Goal: Information Seeking & Learning: Learn about a topic

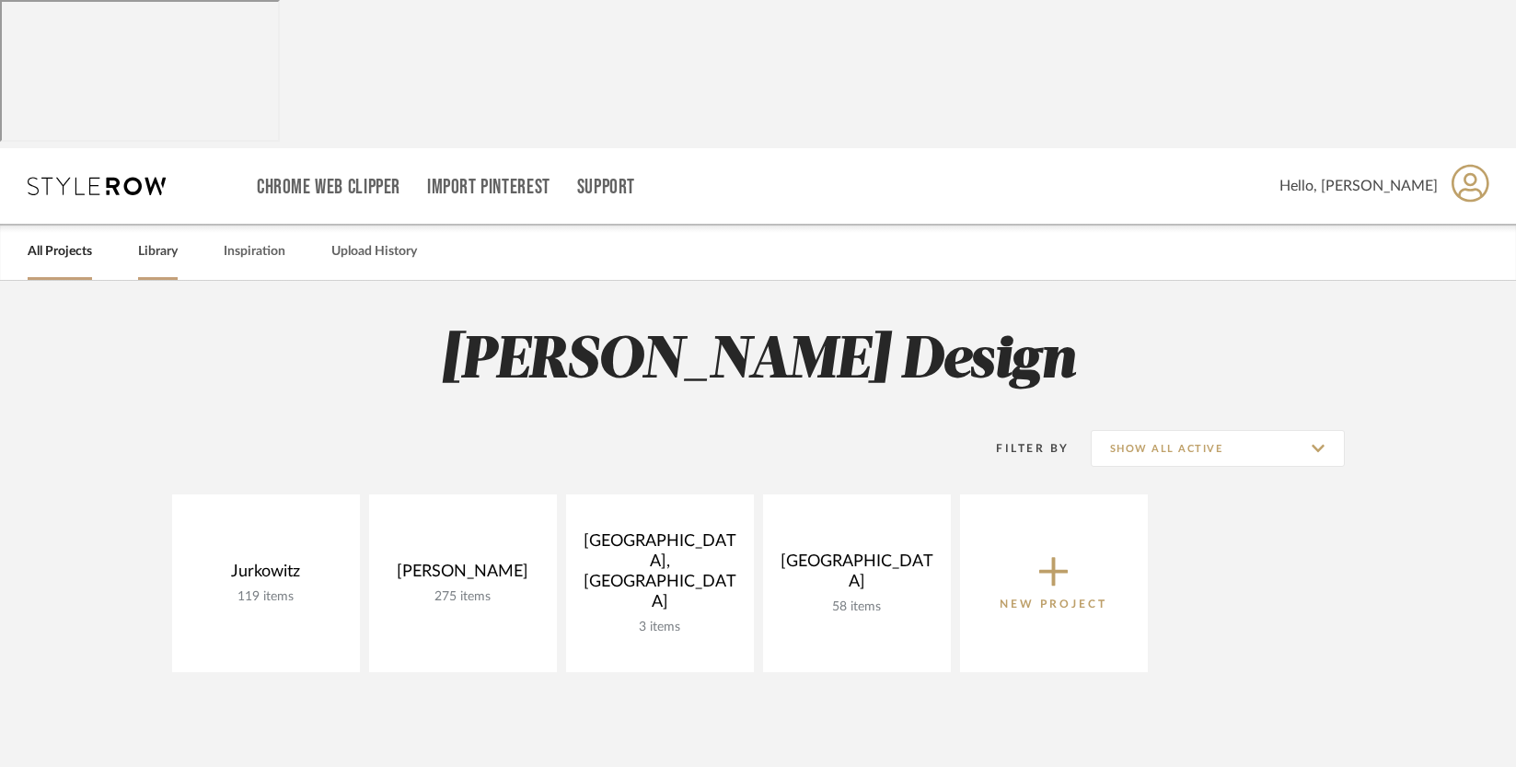
click at [161, 239] on link "Library" at bounding box center [158, 251] width 40 height 25
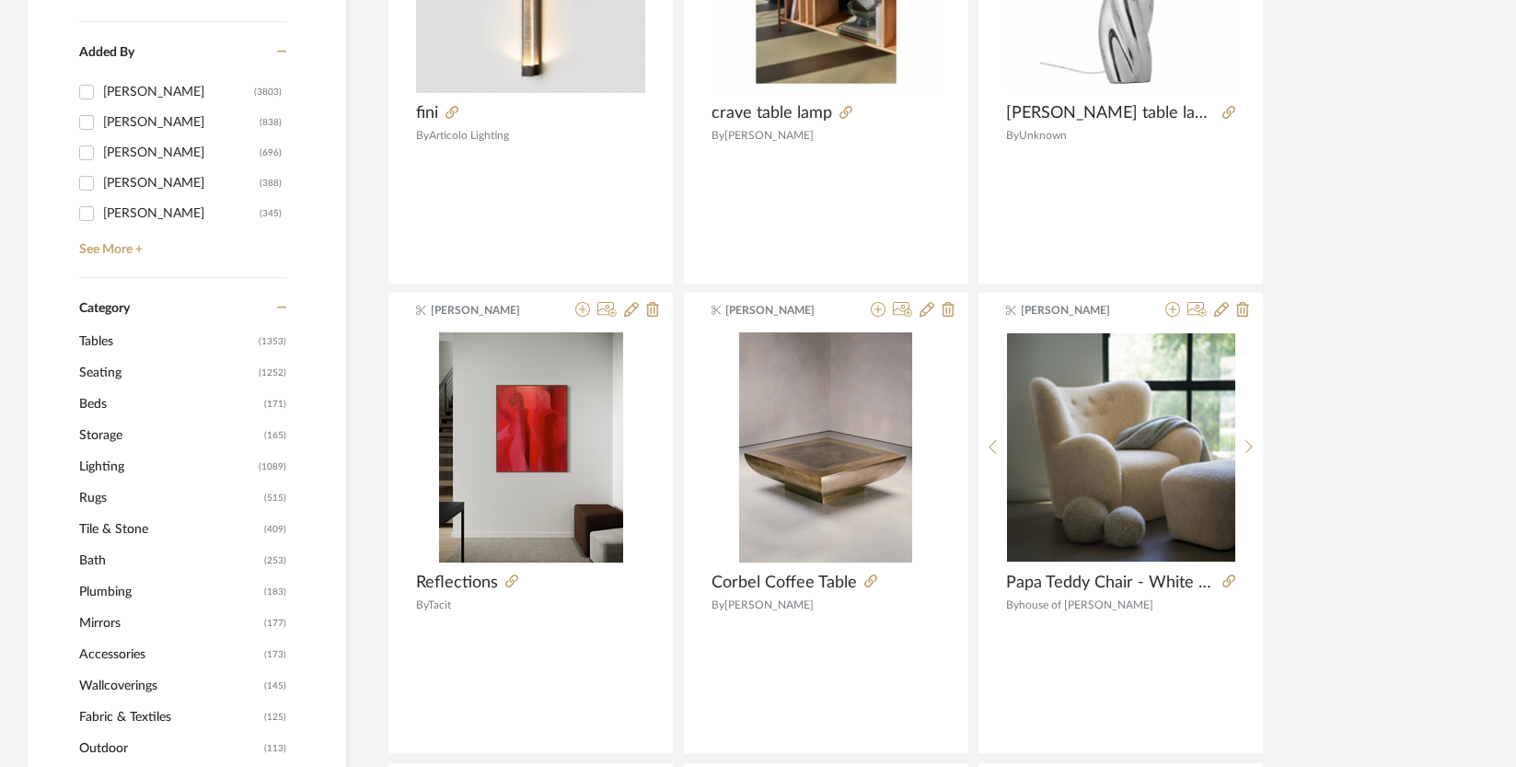
scroll to position [678, 0]
click at [111, 700] on span "Fabric & Textiles" at bounding box center [169, 715] width 180 height 31
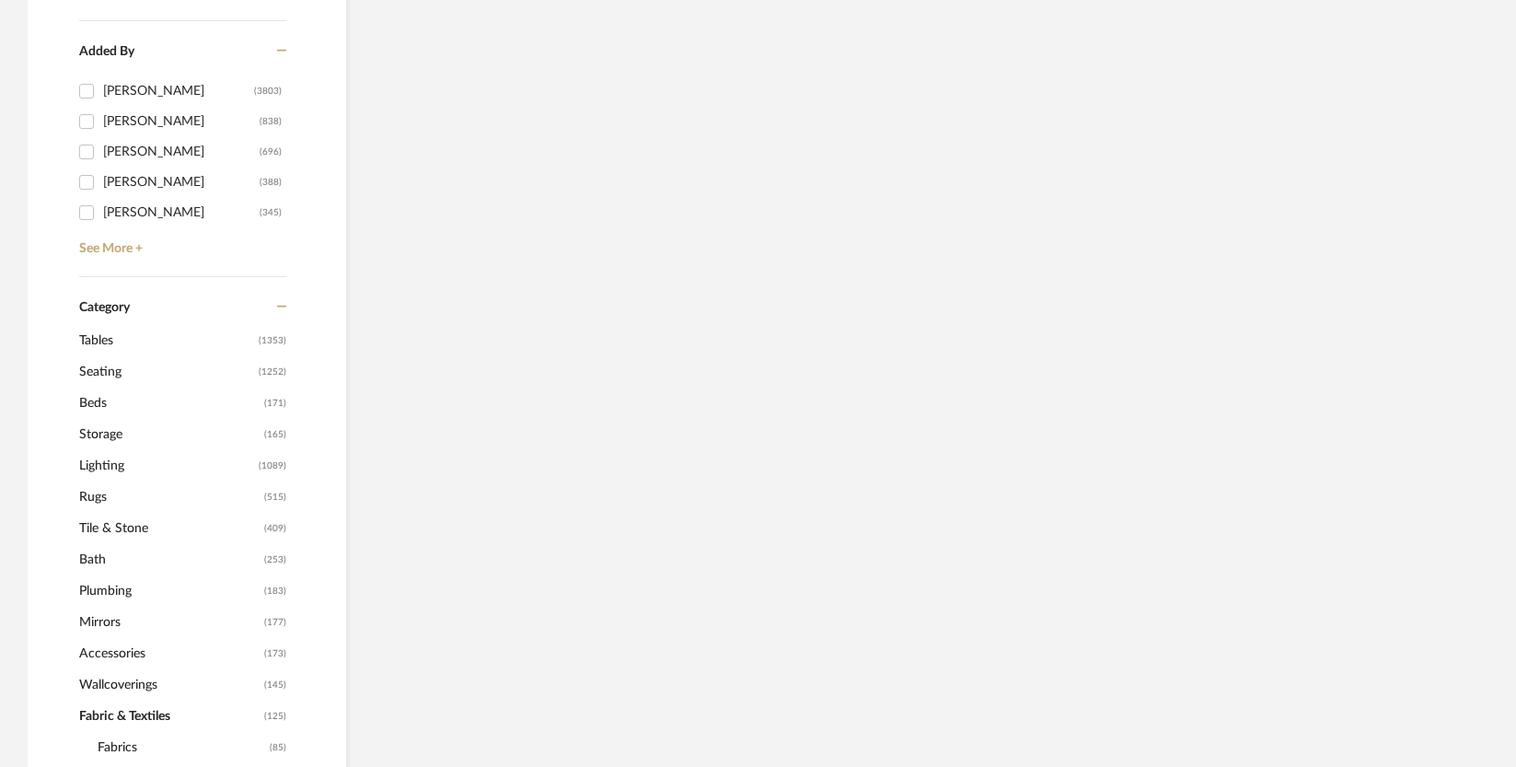
scroll to position [673, 0]
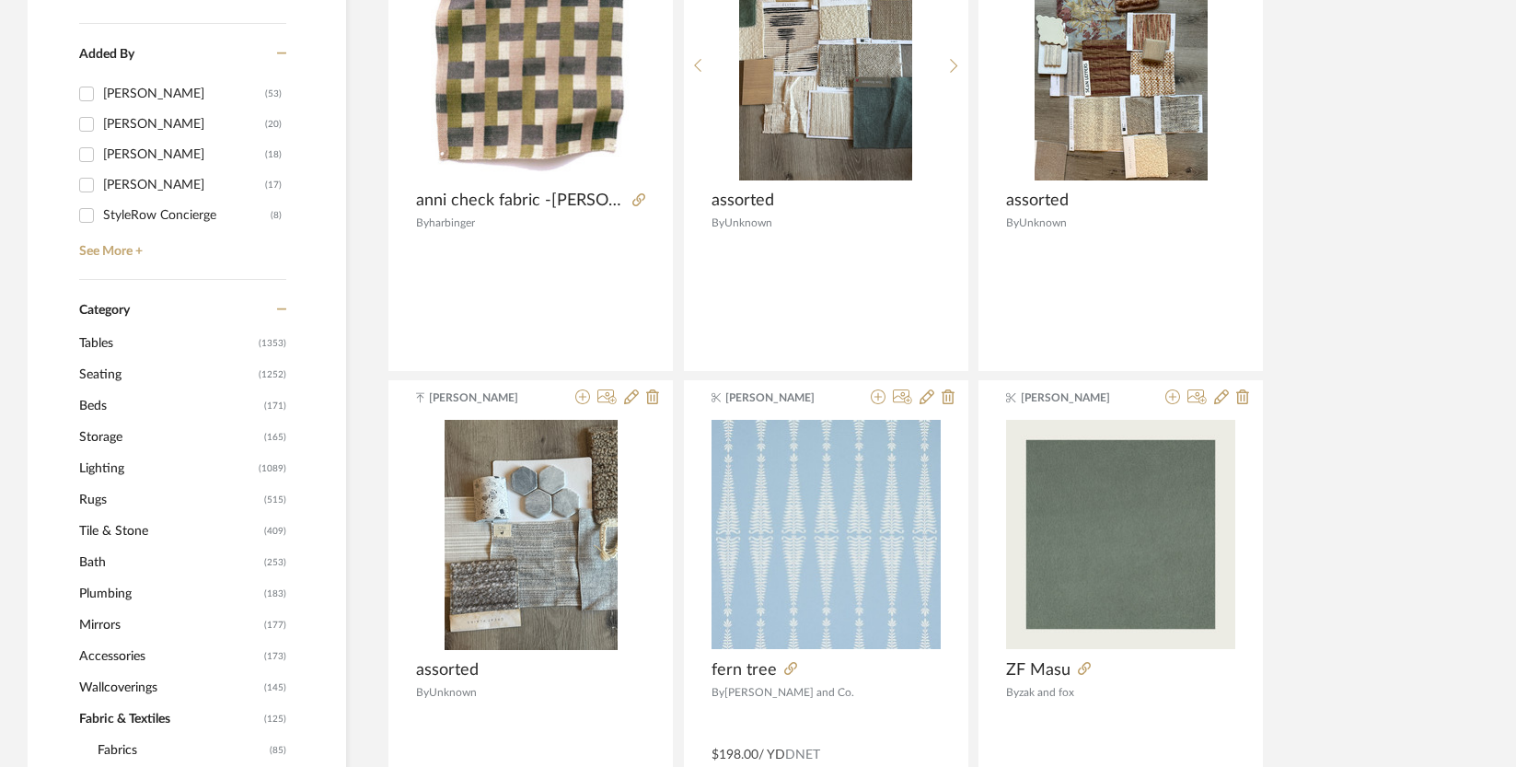
click at [111, 734] on span "Fabrics" at bounding box center [181, 749] width 167 height 31
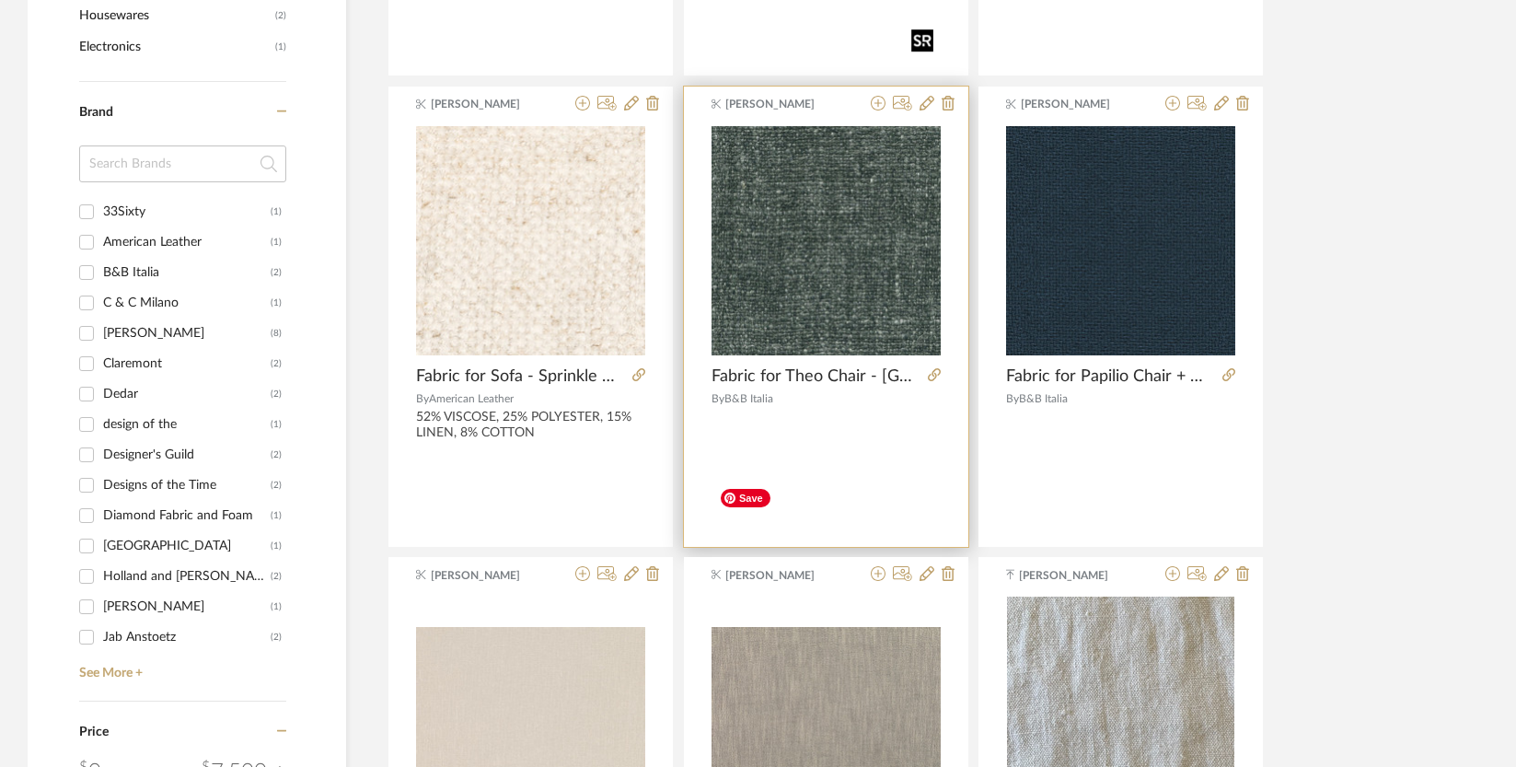
scroll to position [1527, 0]
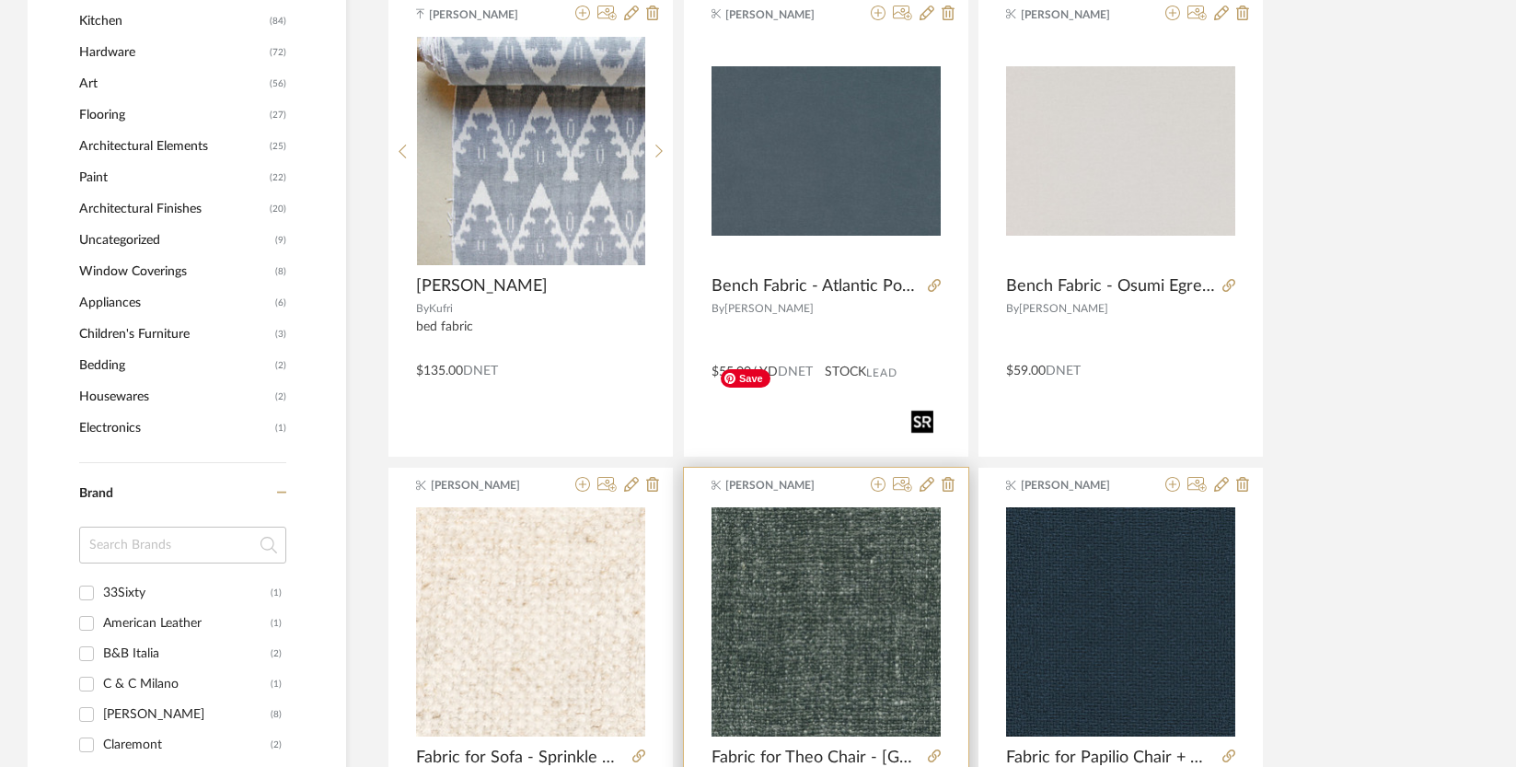
click at [844, 507] on img "0" at bounding box center [825, 621] width 229 height 229
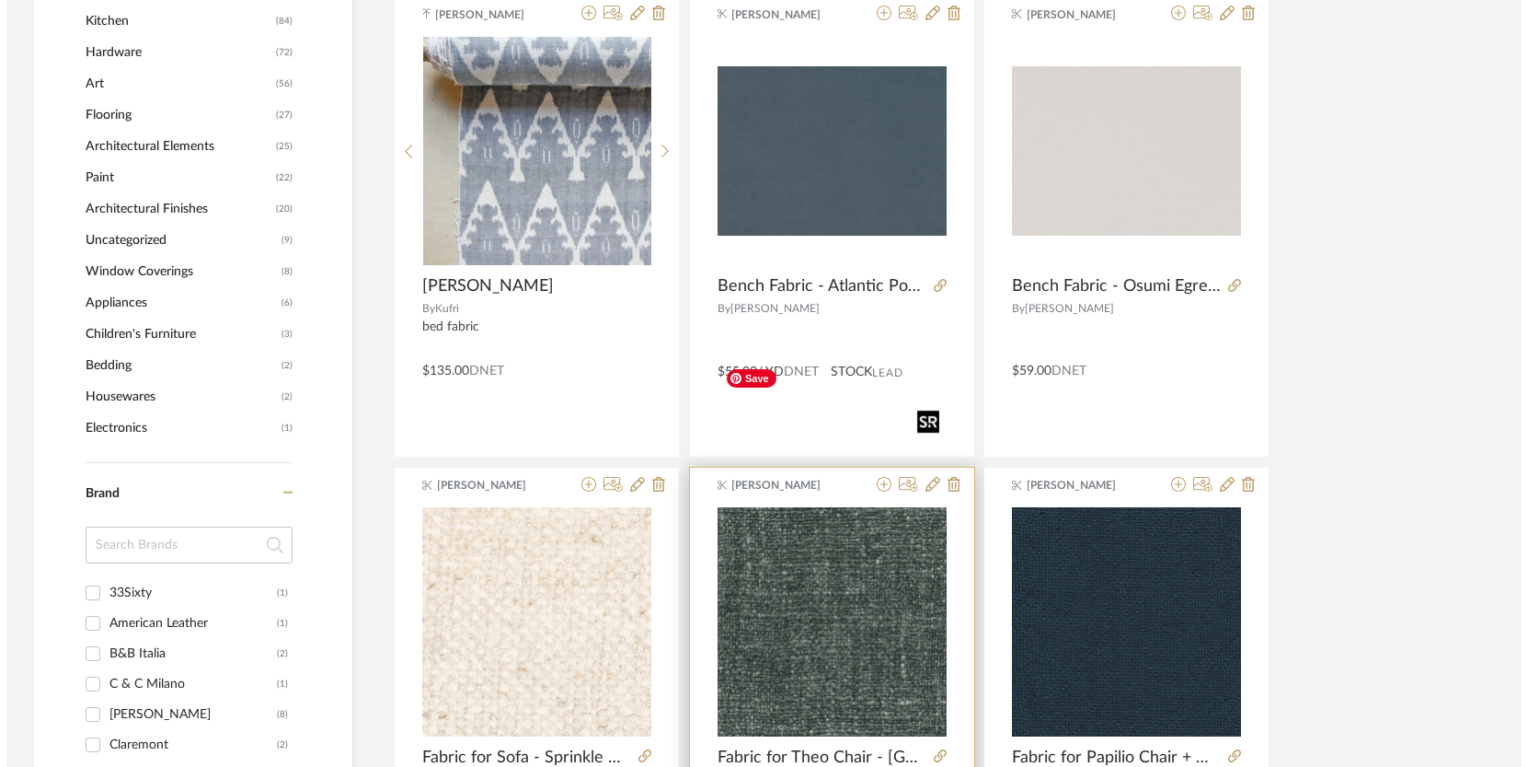
scroll to position [0, 0]
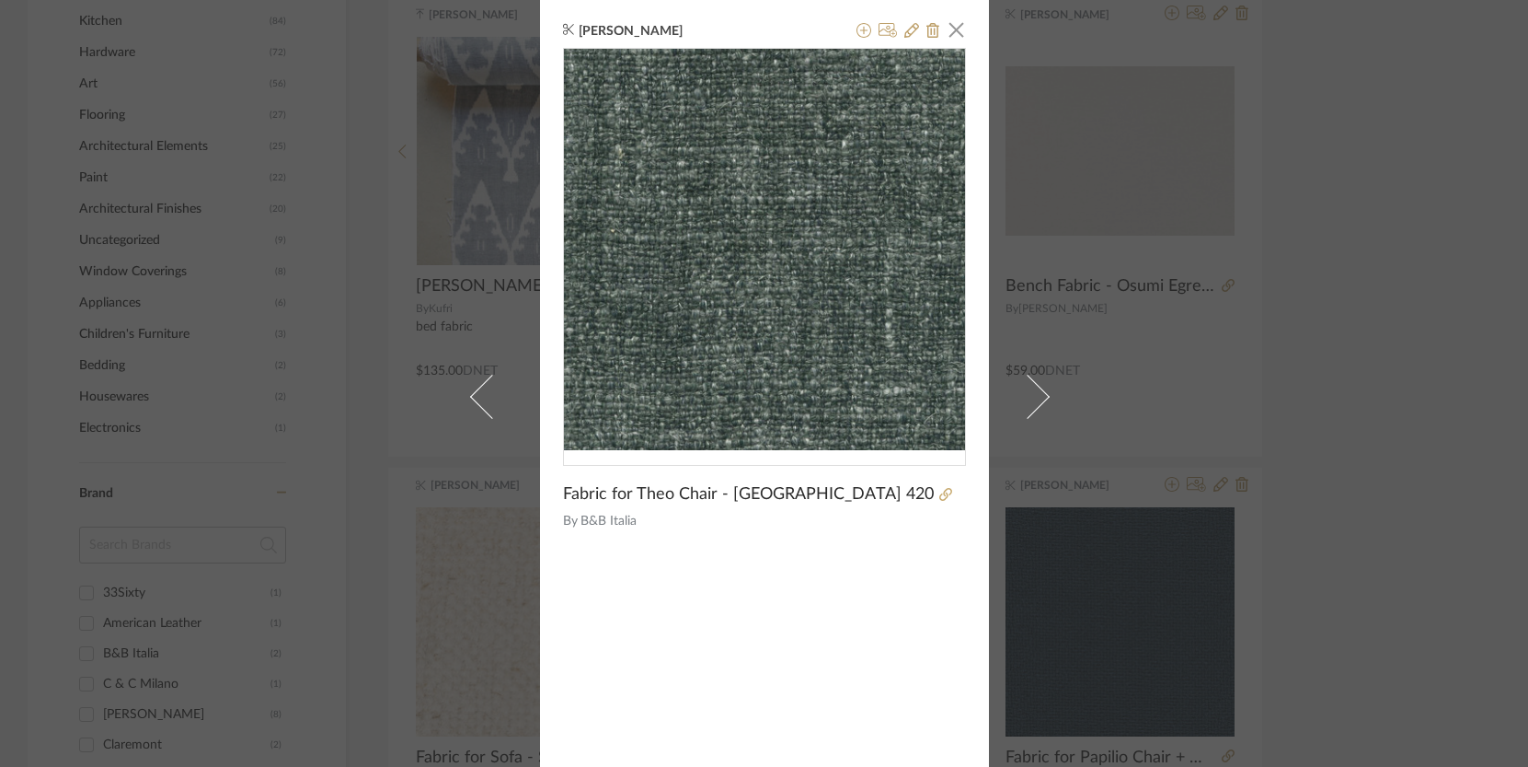
click at [1113, 643] on div "[PERSON_NAME] × Fabric for Theo Chair - Lodi 420 By B&B Italia" at bounding box center [764, 383] width 1528 height 767
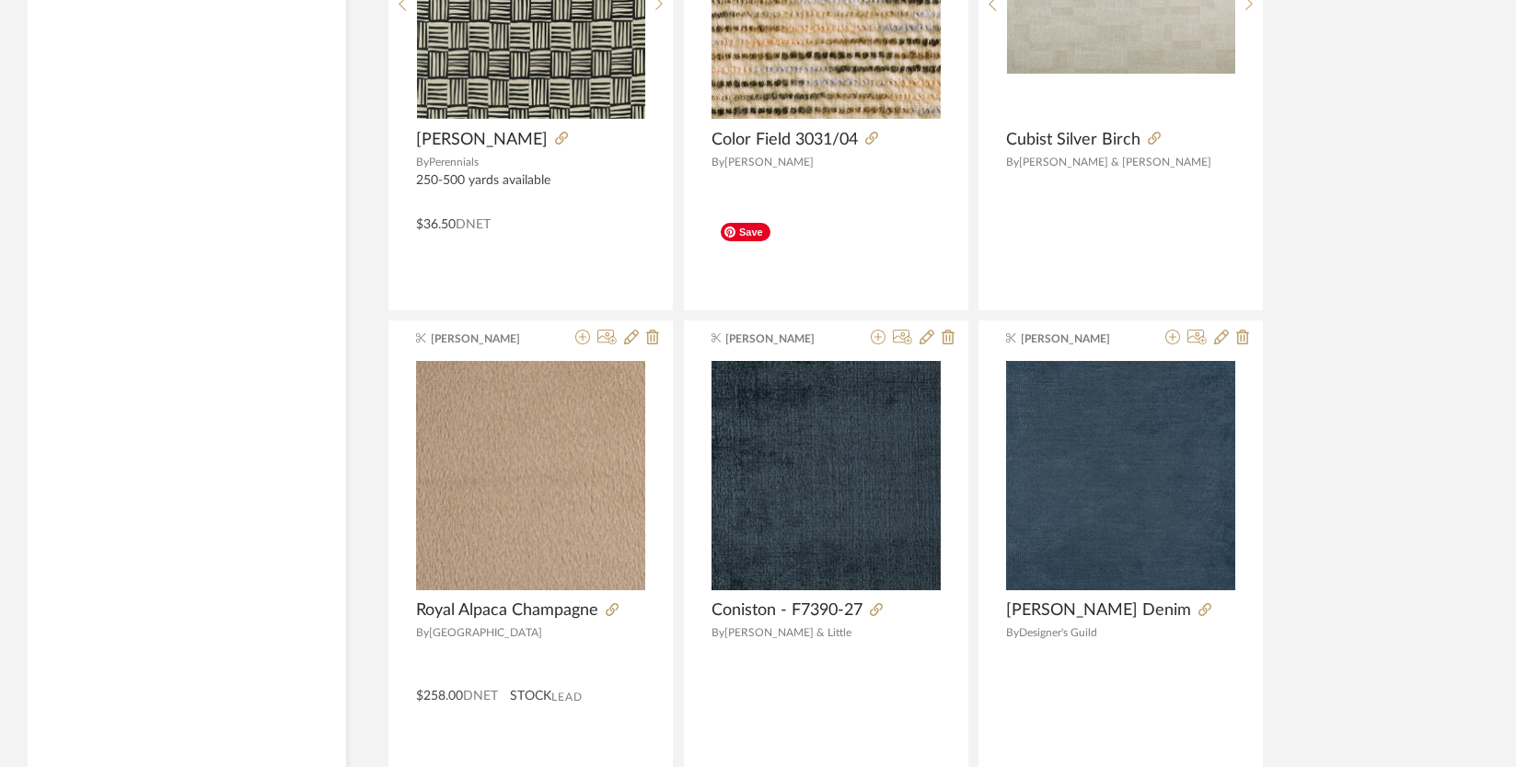
scroll to position [5501, 0]
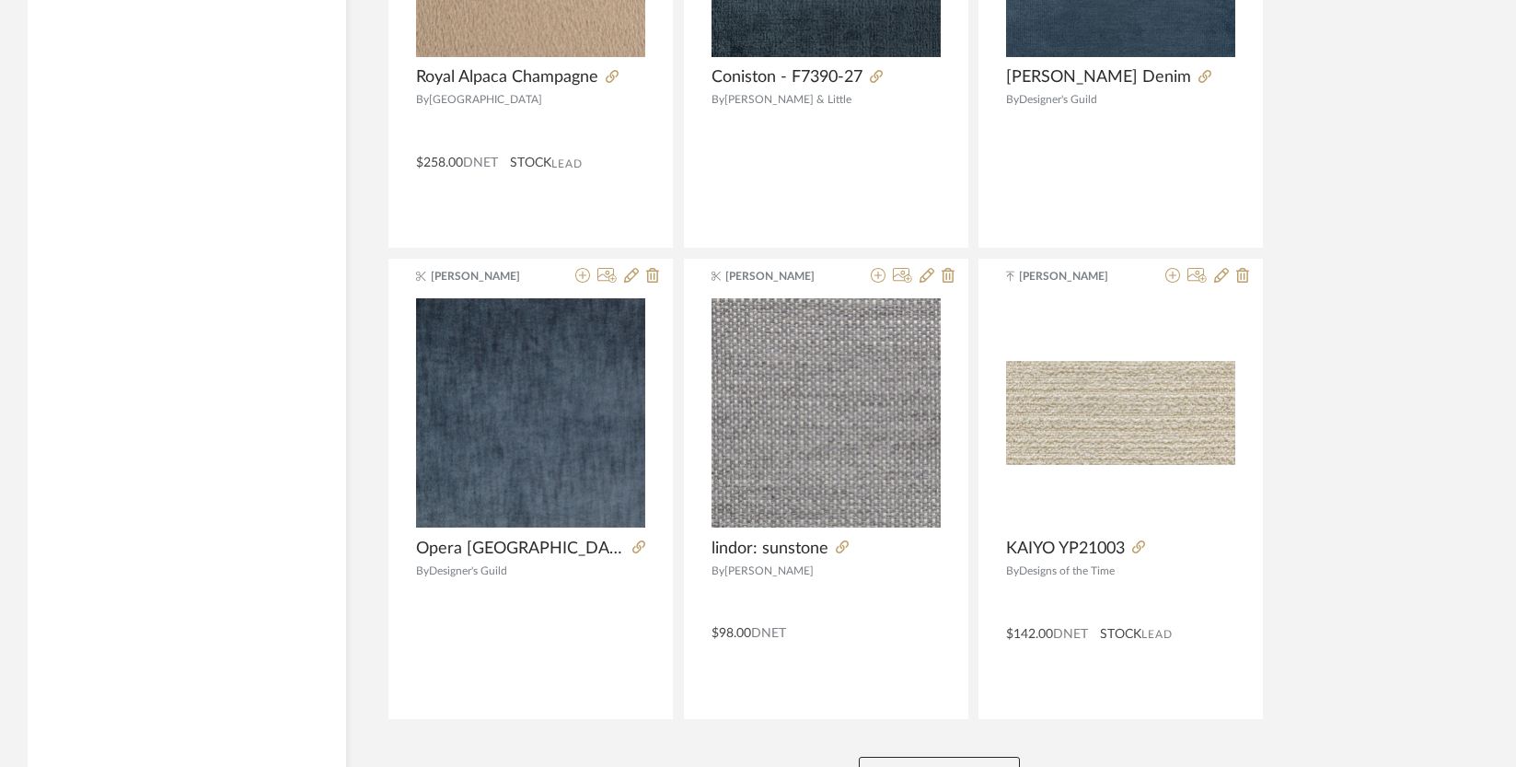
click at [930, 756] on button "View More" at bounding box center [939, 774] width 161 height 37
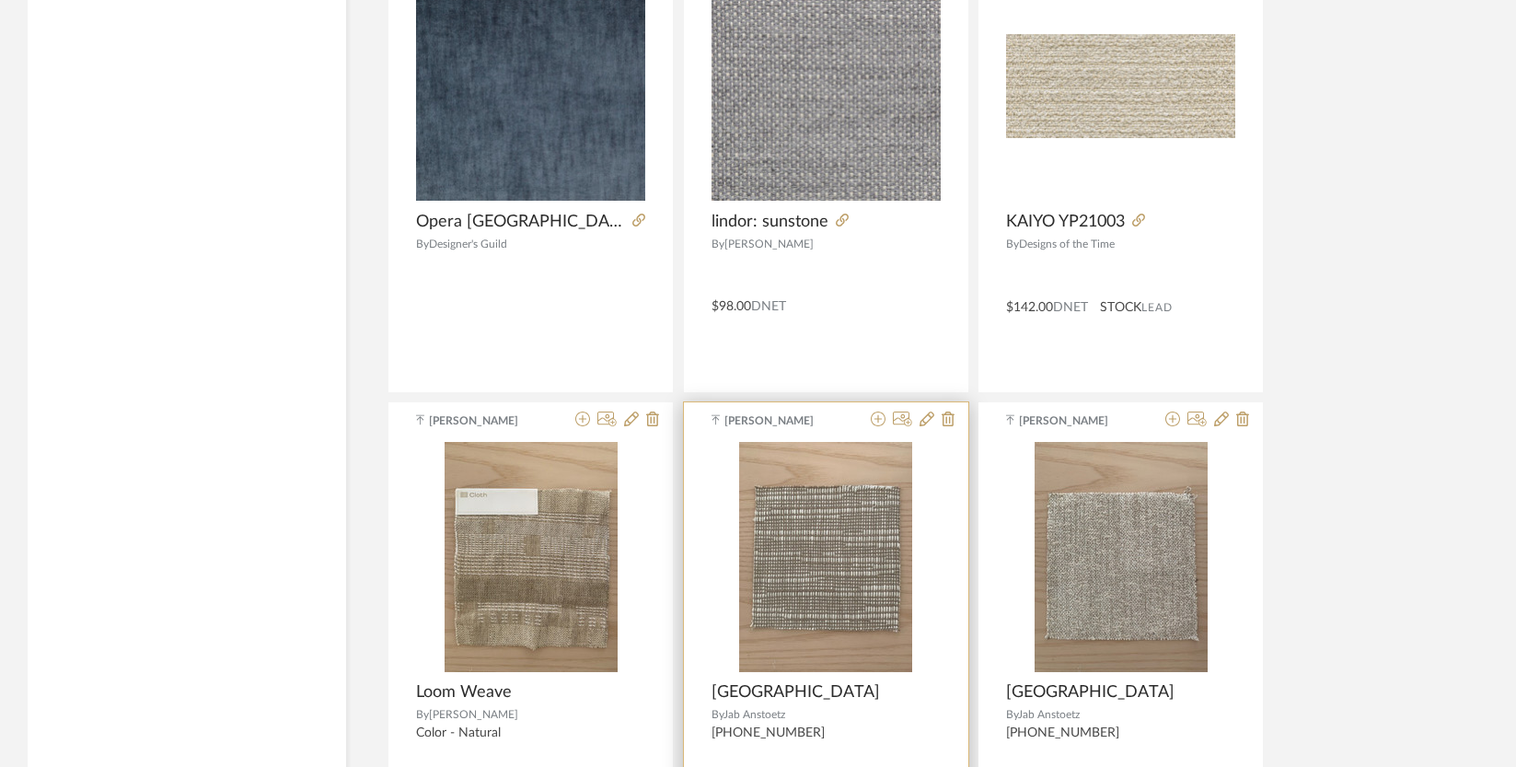
scroll to position [6081, 0]
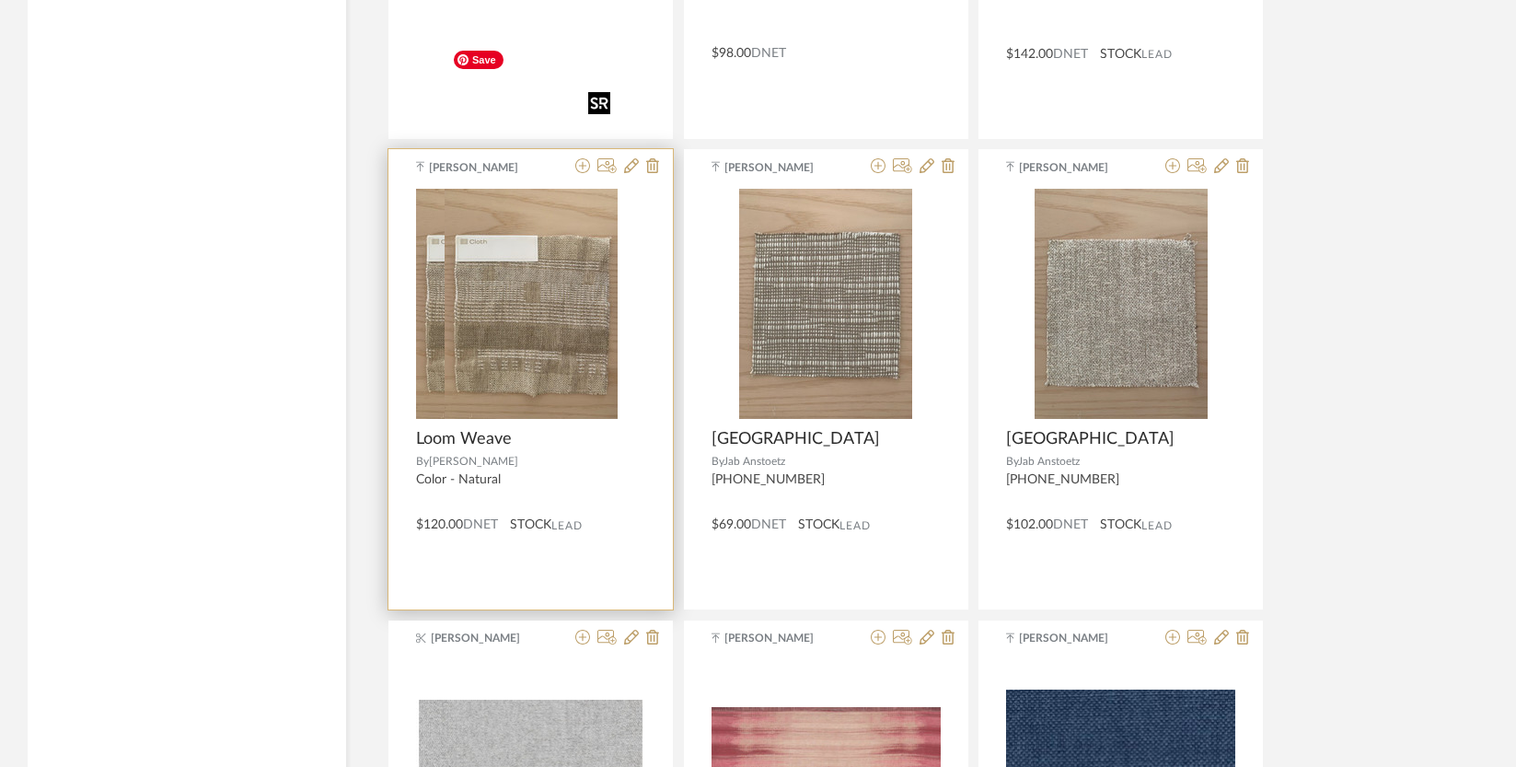
click at [506, 202] on img "0" at bounding box center [502, 304] width 173 height 230
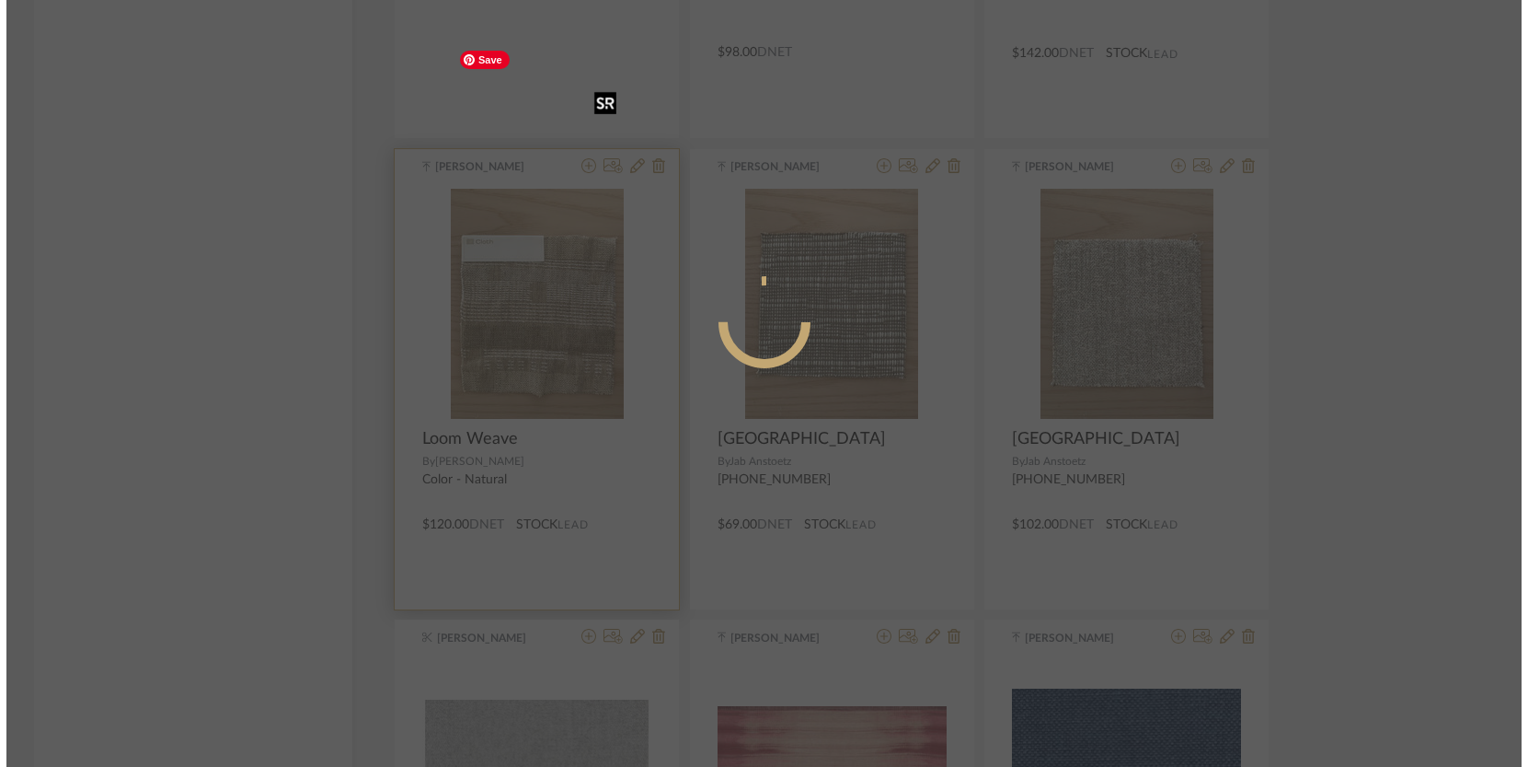
scroll to position [0, 0]
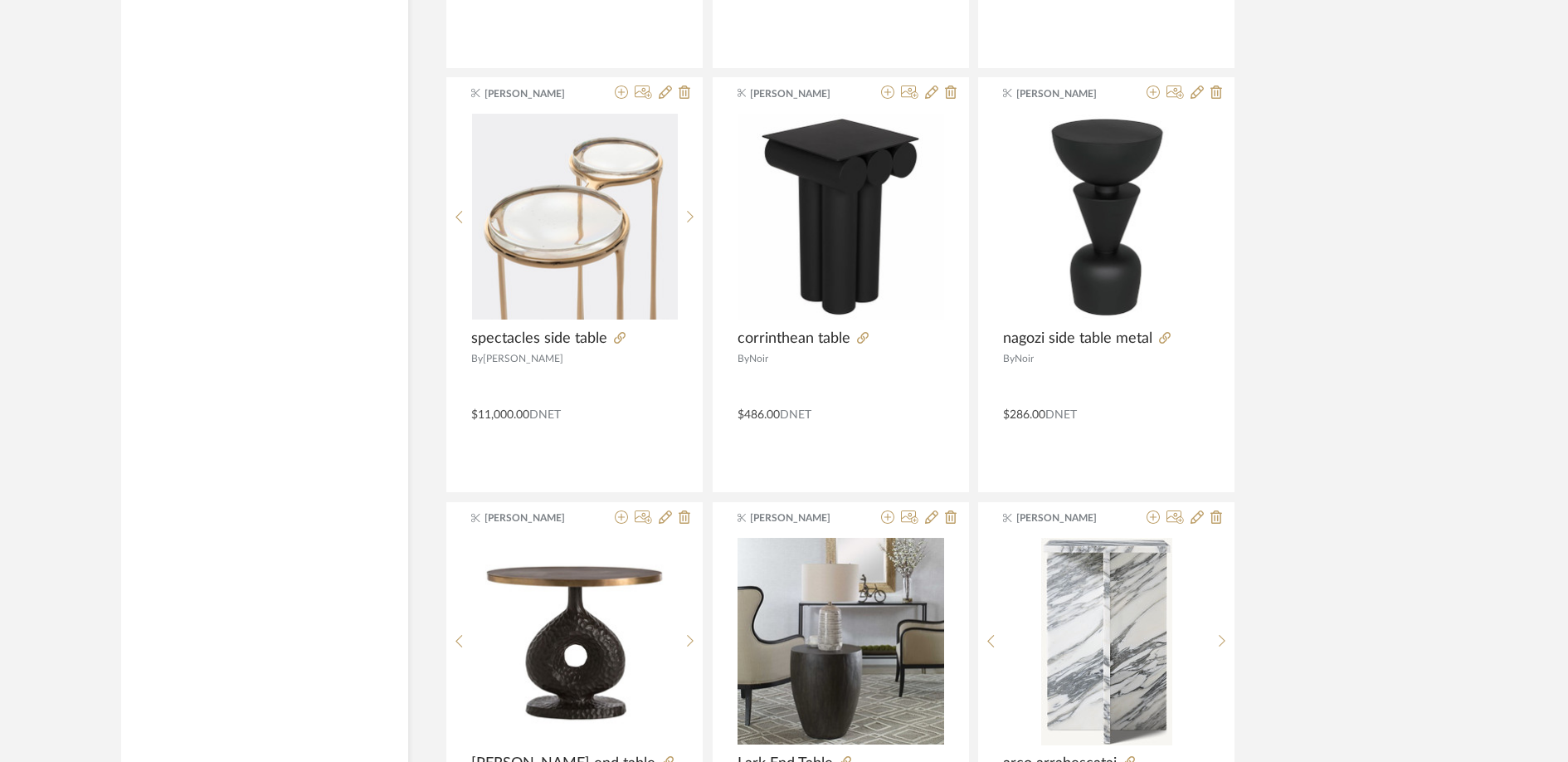
scroll to position [4041, 0]
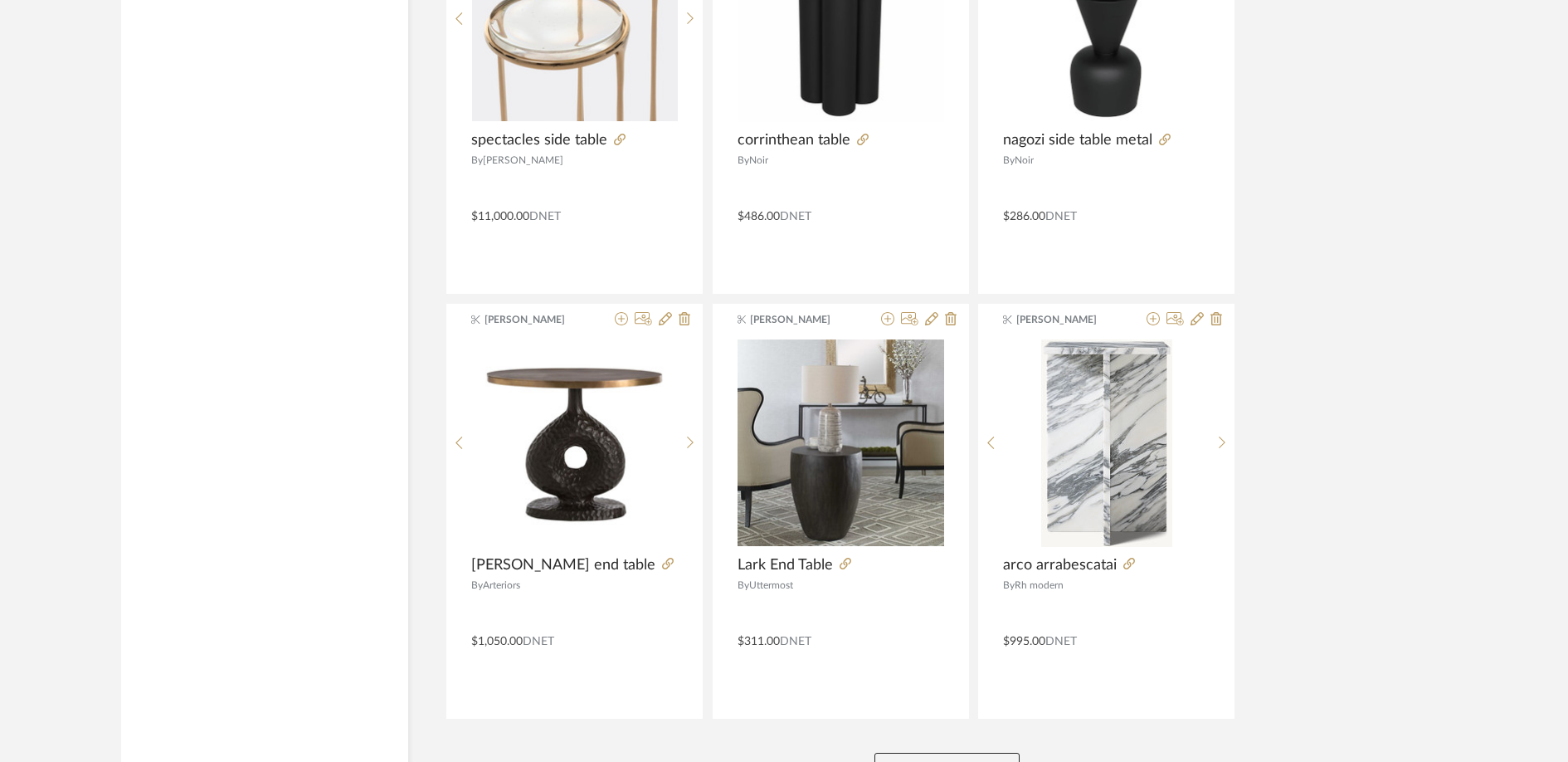
click at [982, 753] on button "View More" at bounding box center [947, 769] width 145 height 33
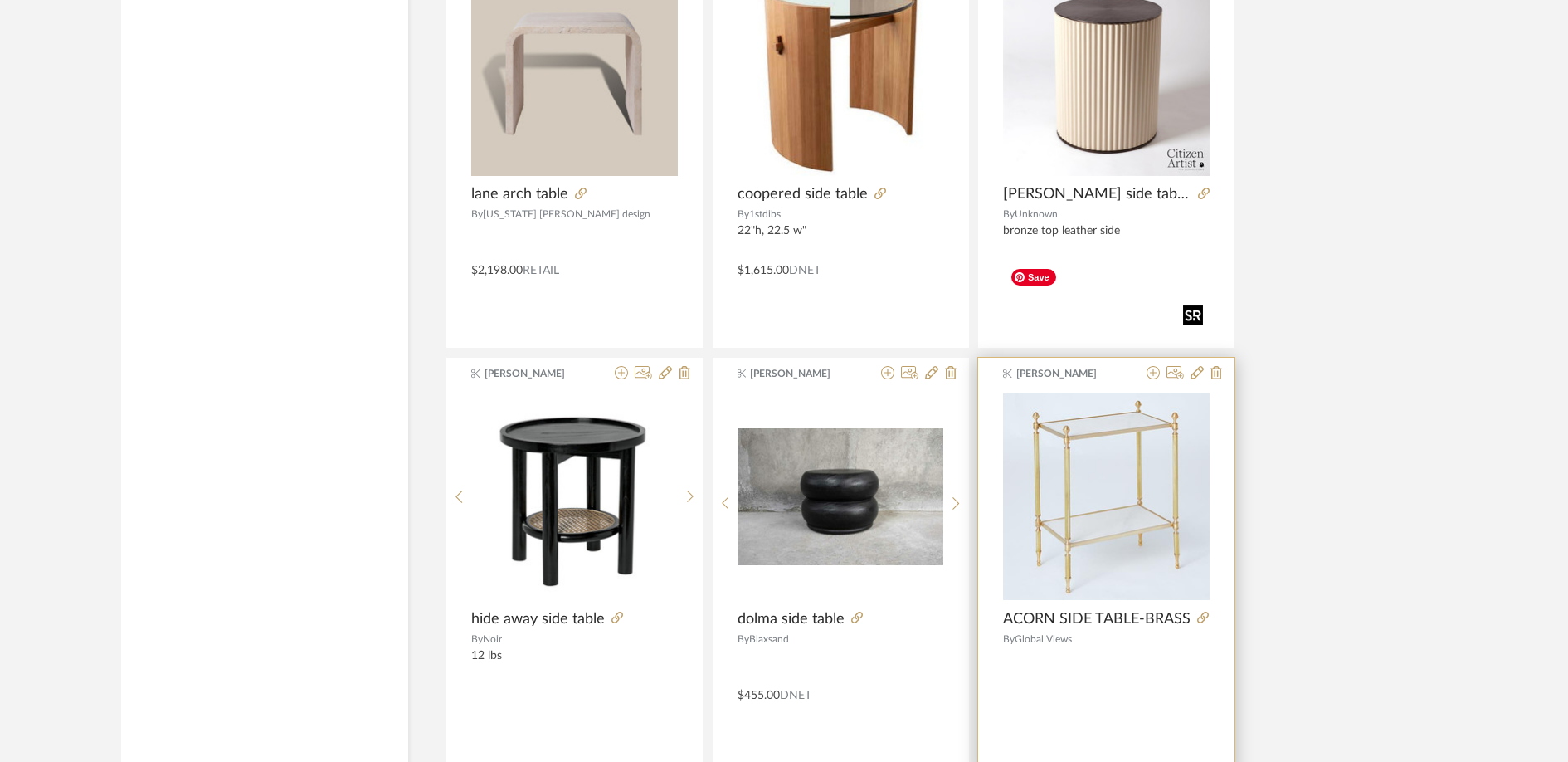
scroll to position [8286, 0]
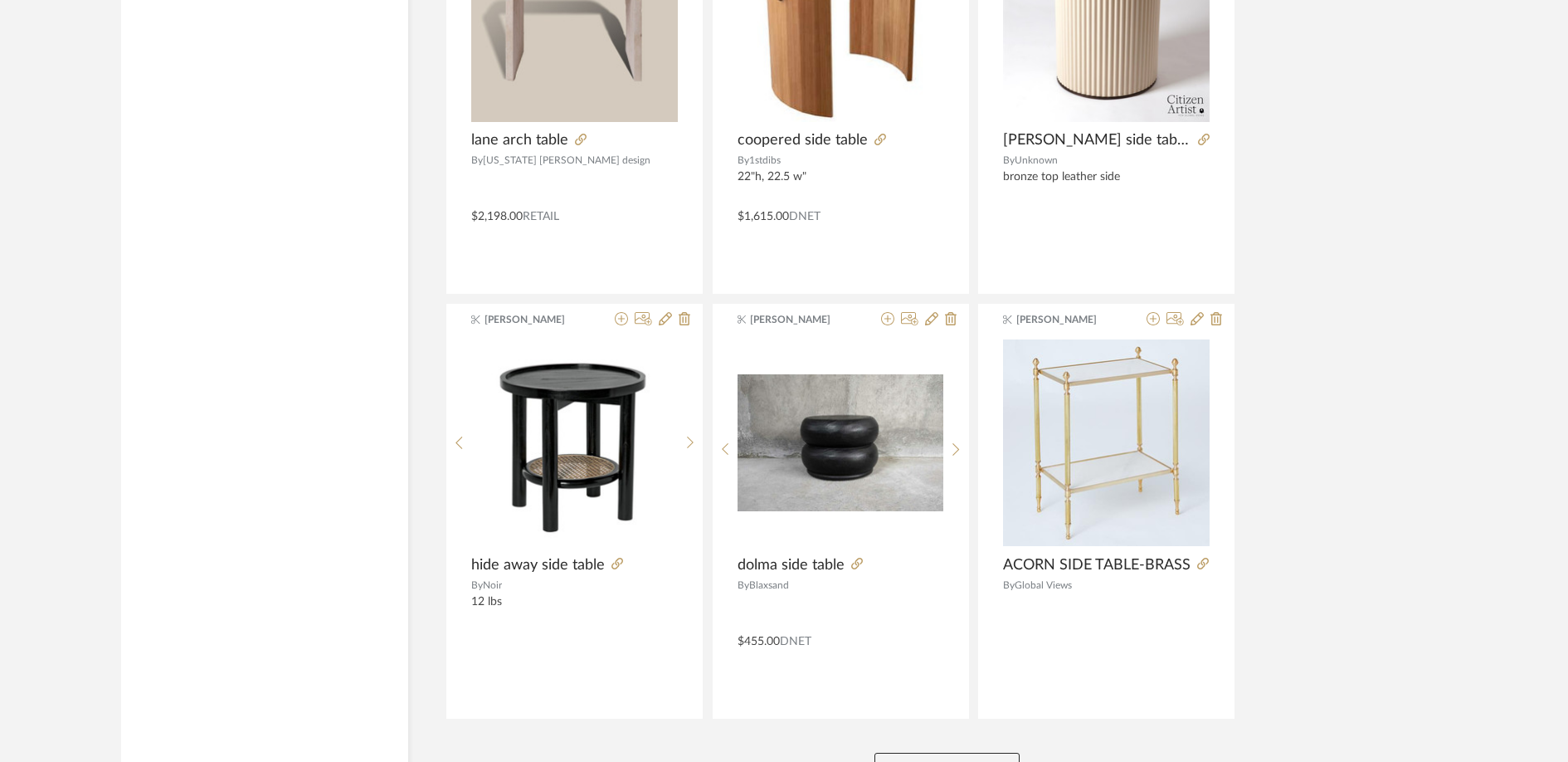
click at [951, 753] on button "View More" at bounding box center [947, 769] width 145 height 33
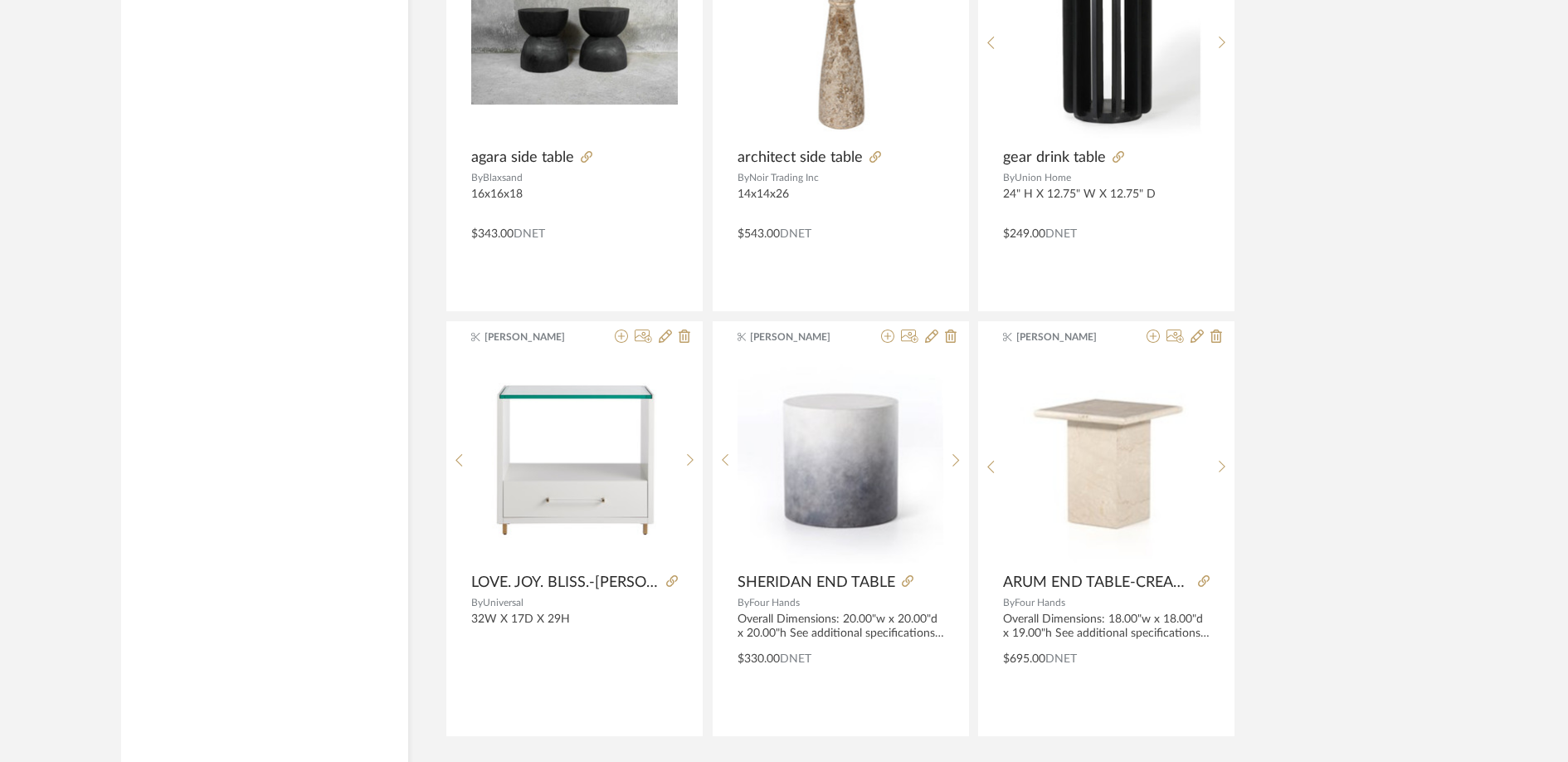
scroll to position [12530, 0]
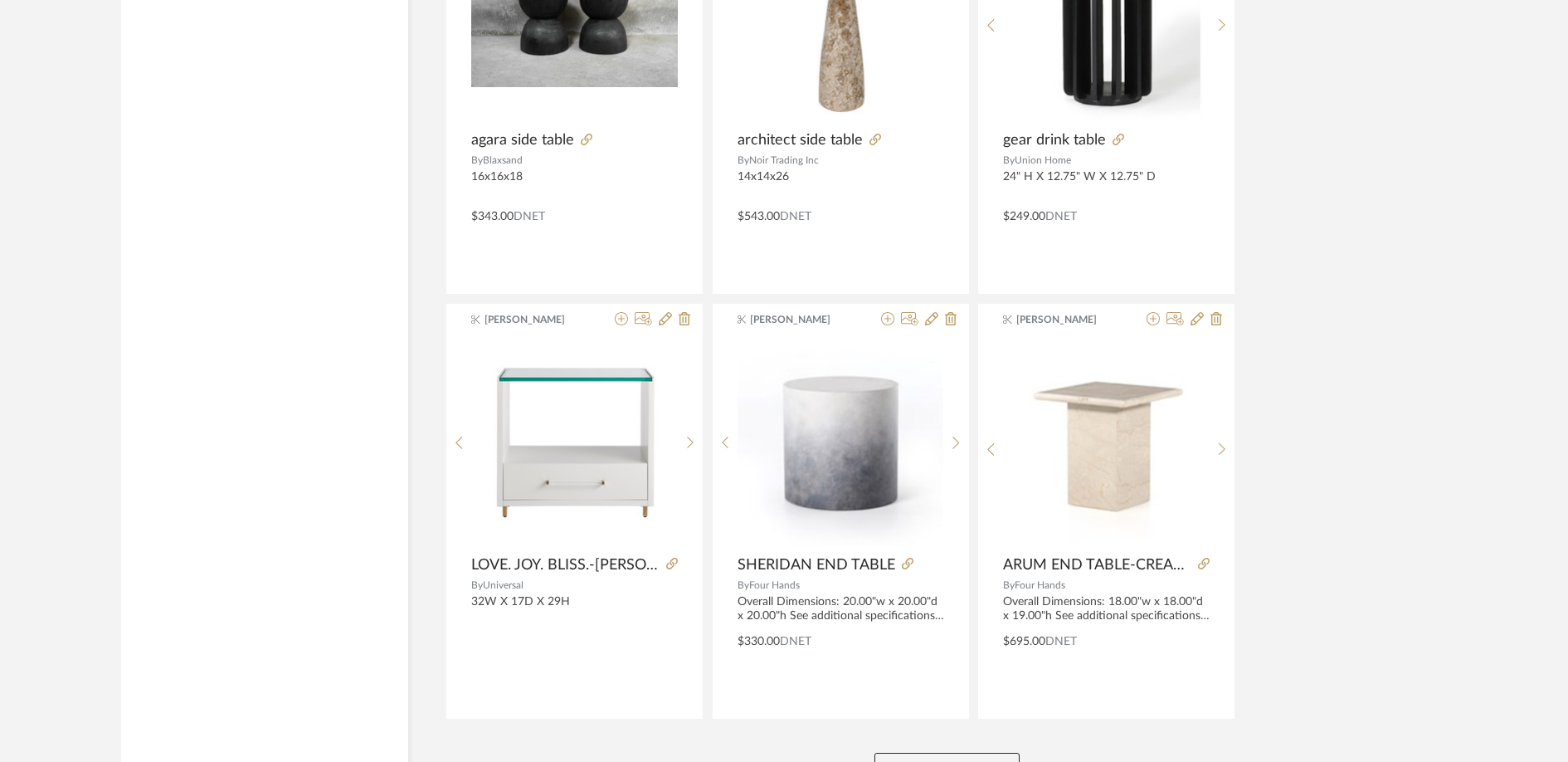
click at [977, 753] on button "View More" at bounding box center [947, 769] width 145 height 33
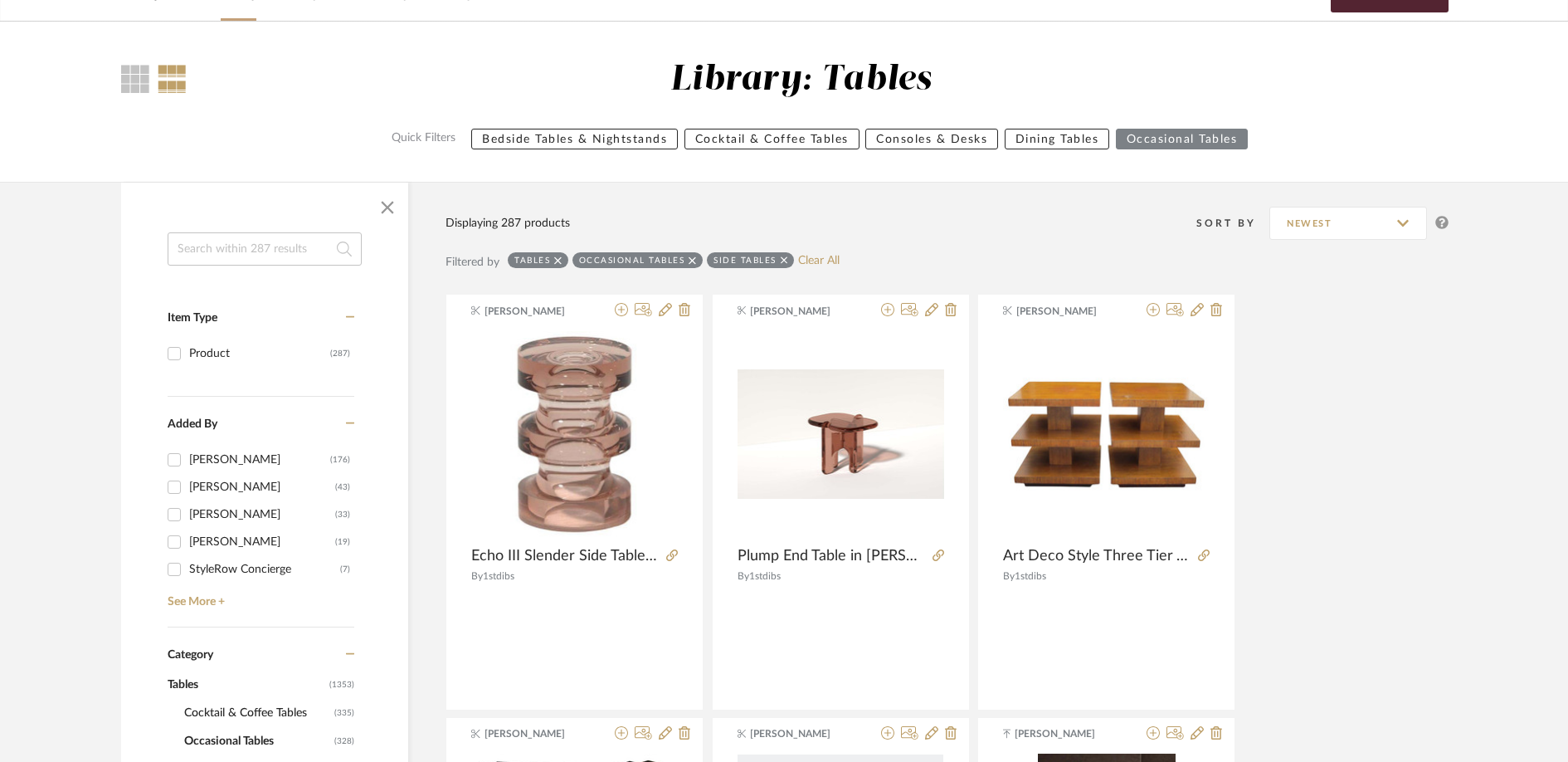
scroll to position [0, 0]
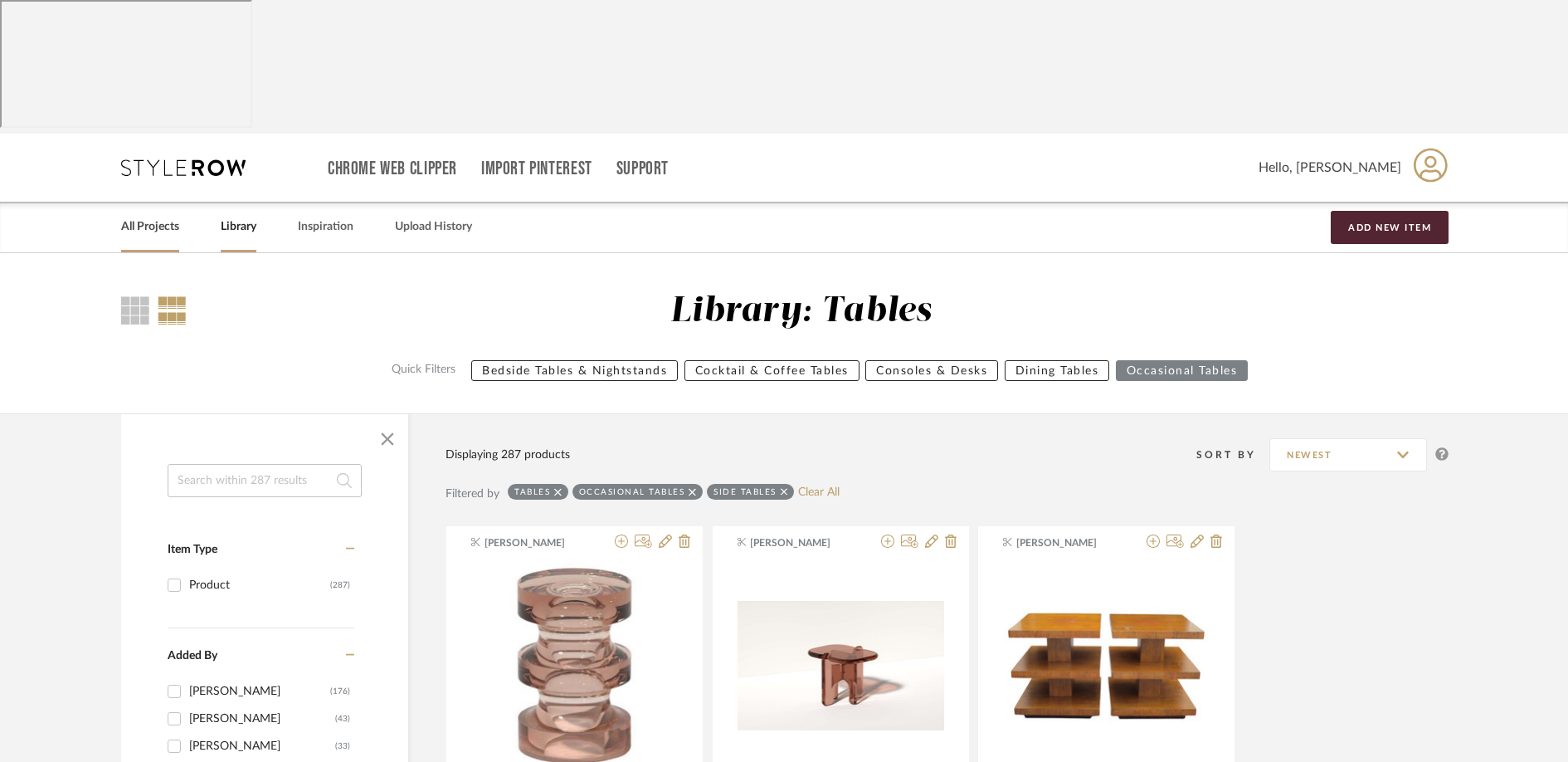
click at [154, 216] on link "All Projects" at bounding box center [150, 226] width 58 height 23
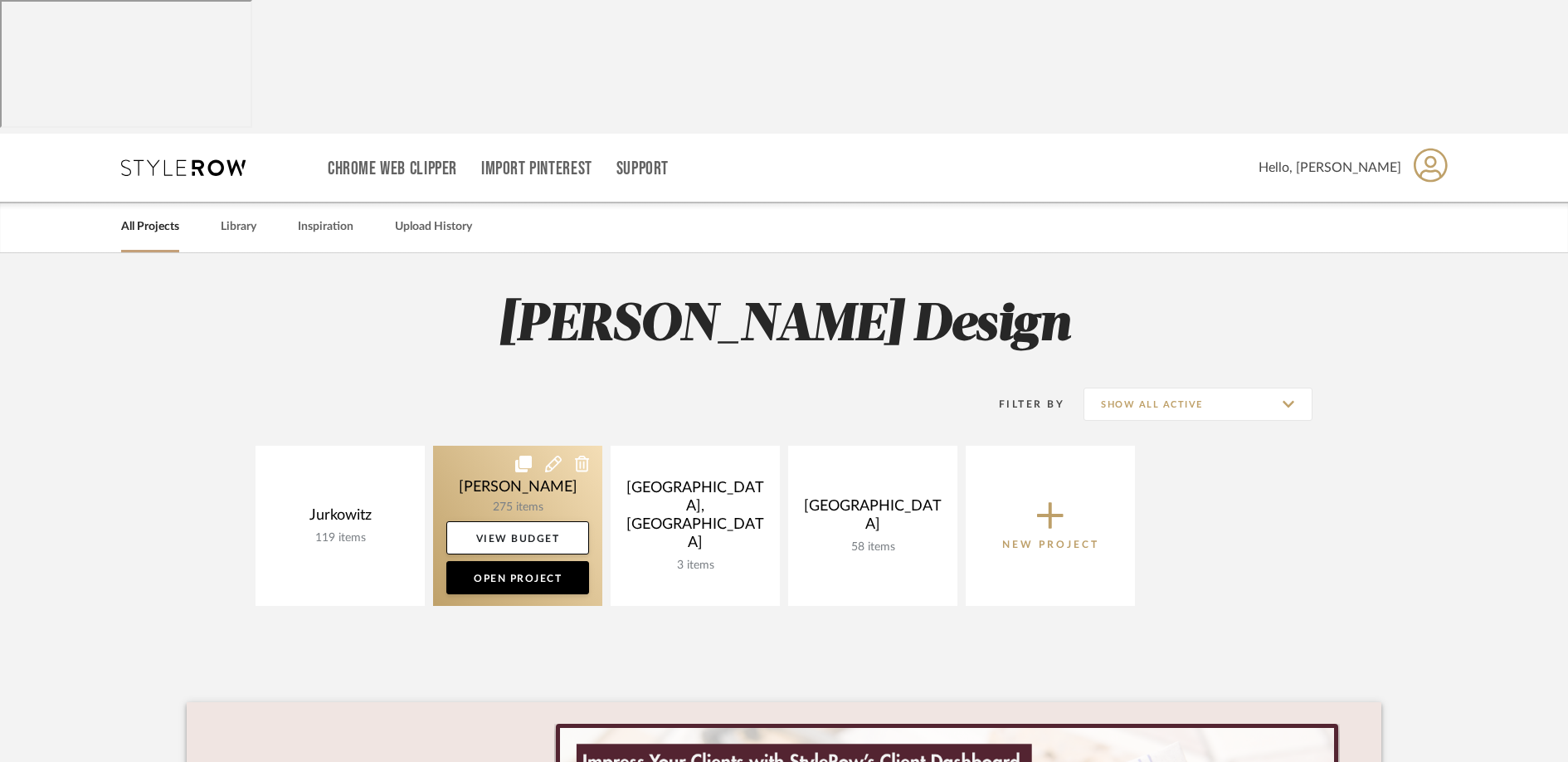
click at [519, 445] on link at bounding box center [518, 526] width 170 height 161
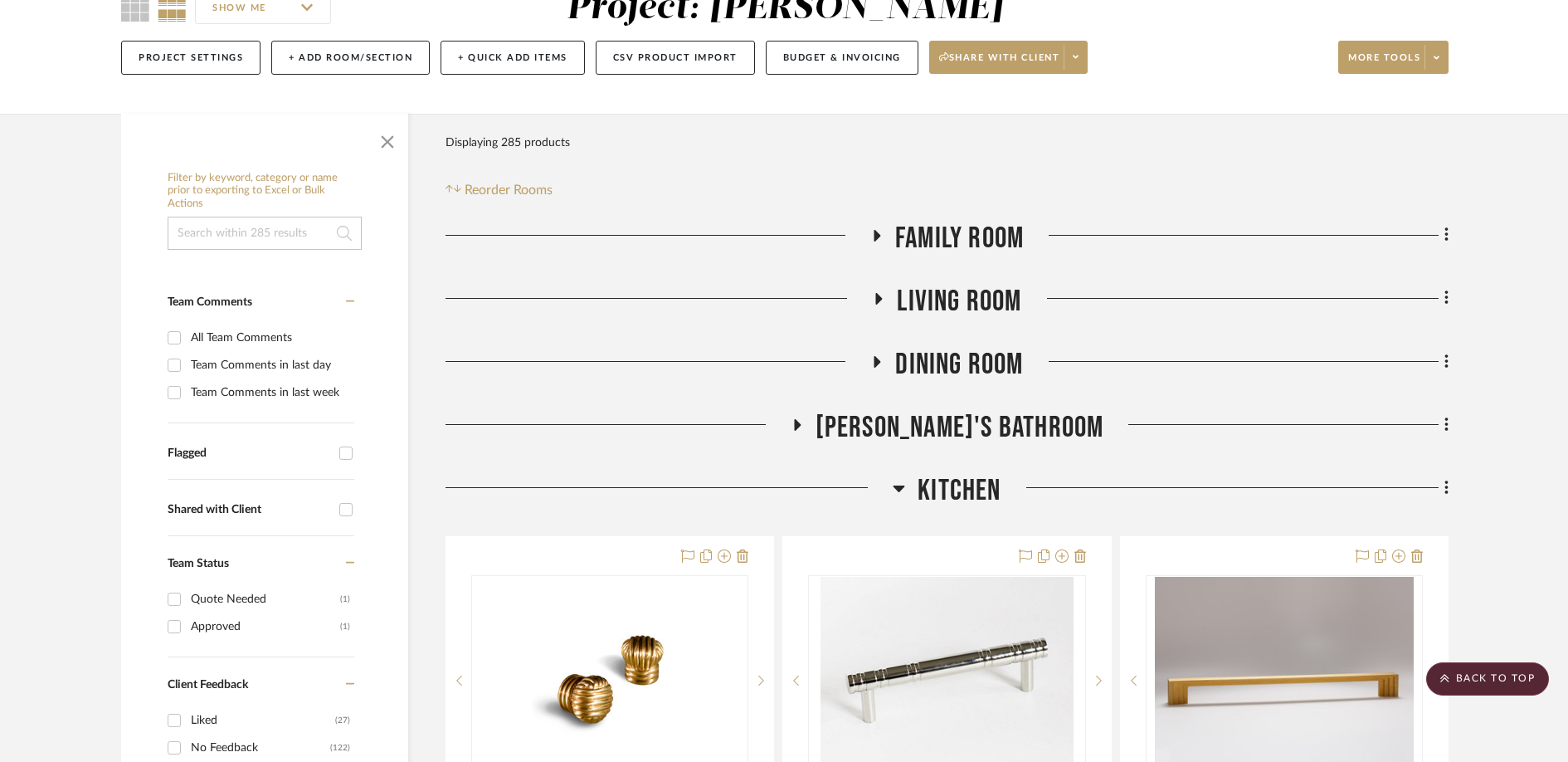
scroll to position [286, 0]
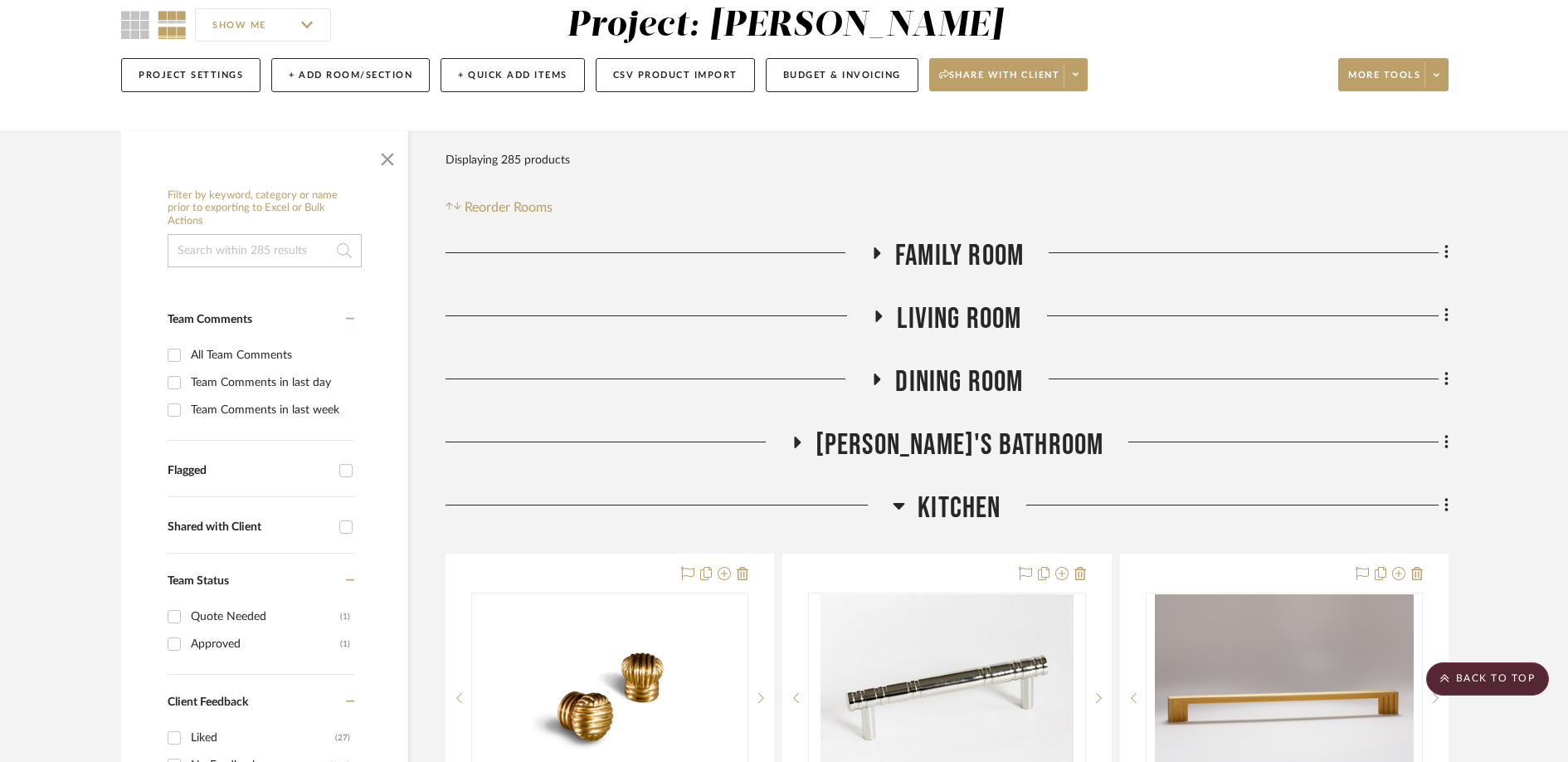
click at [929, 238] on span "Family Room" at bounding box center [959, 256] width 129 height 36
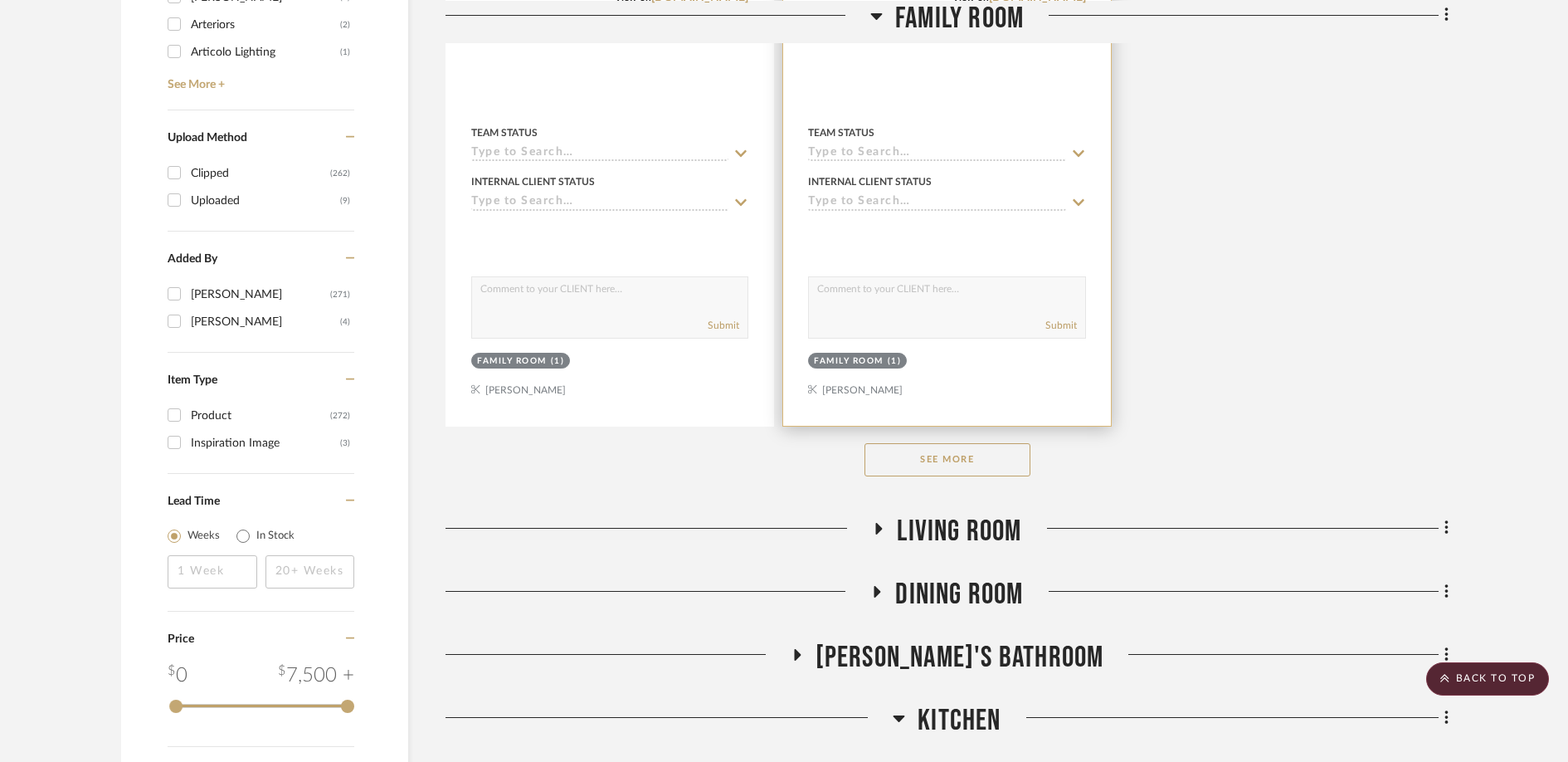
scroll to position [2398, 0]
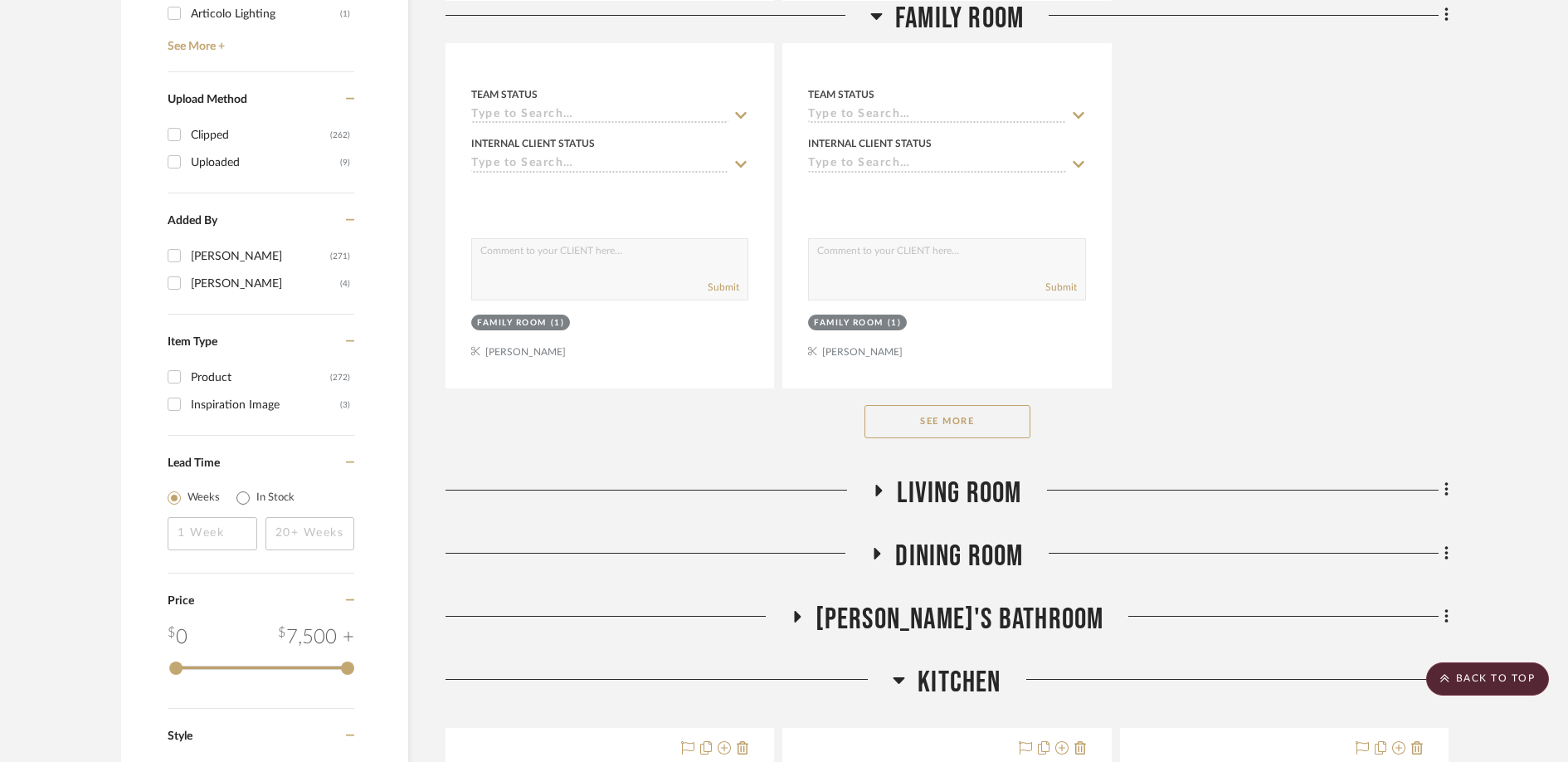
click at [985, 405] on button "See More" at bounding box center [948, 421] width 166 height 33
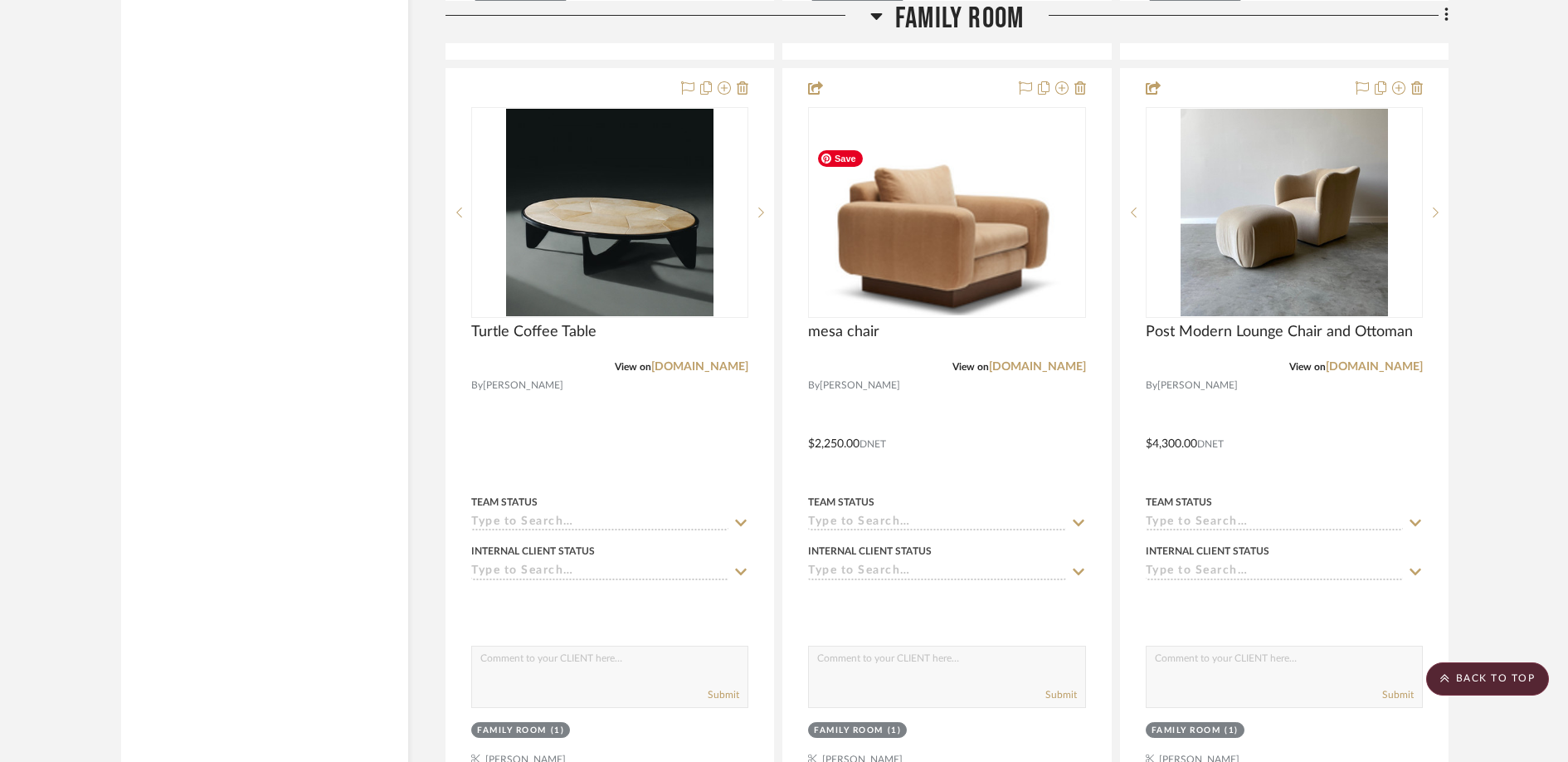
scroll to position [3468, 0]
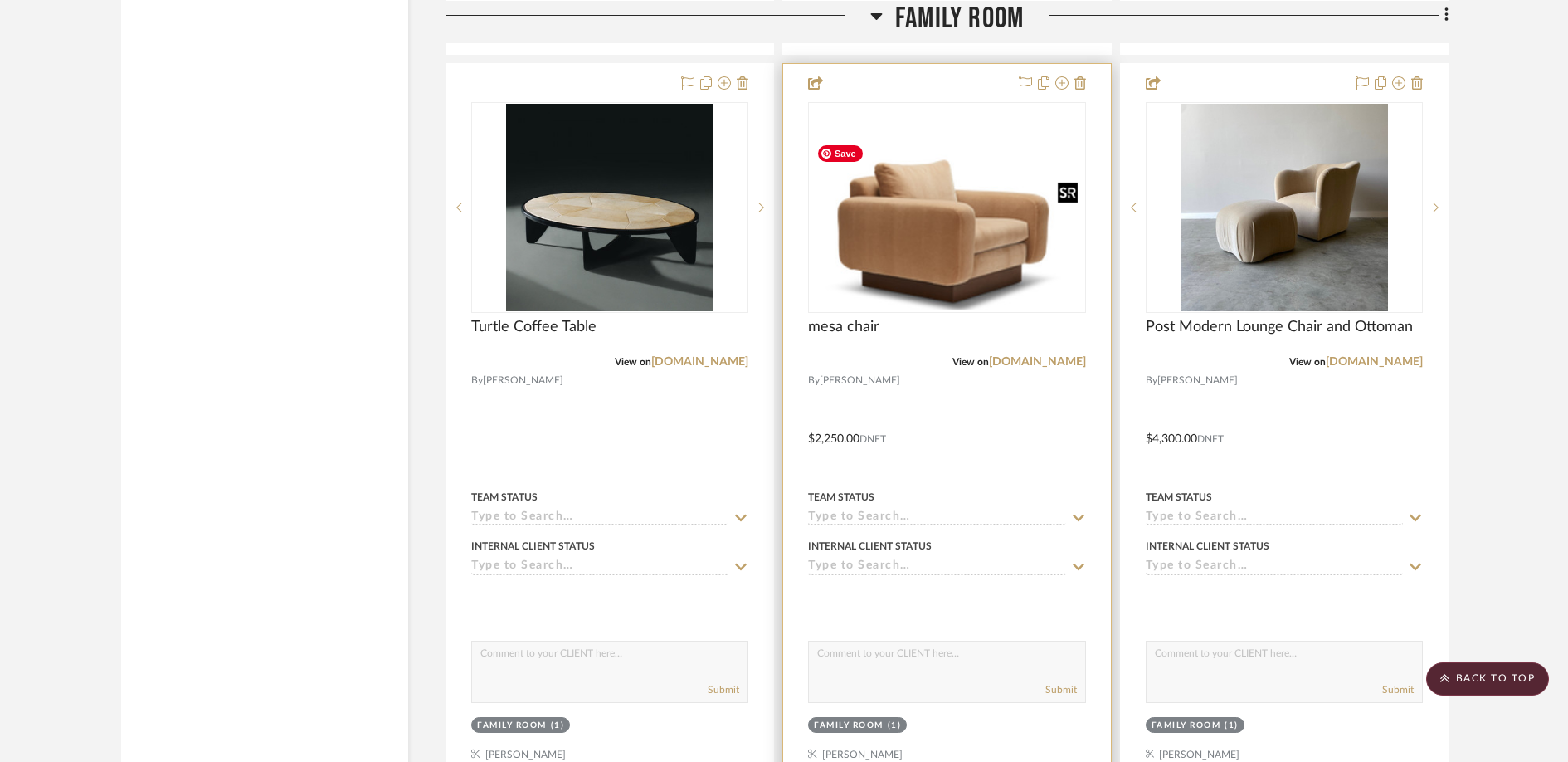
click at [987, 246] on img "0" at bounding box center [947, 207] width 274 height 206
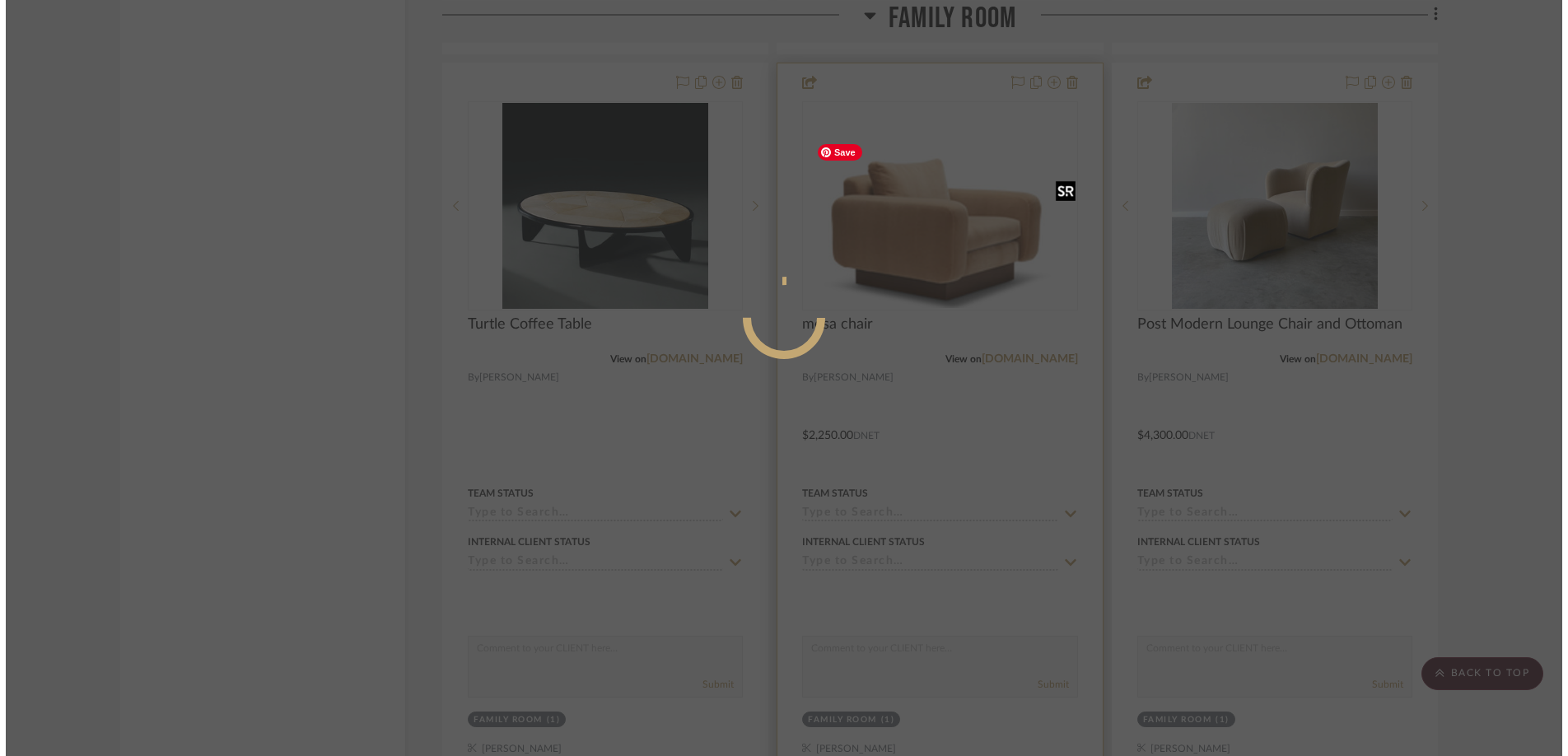
scroll to position [0, 0]
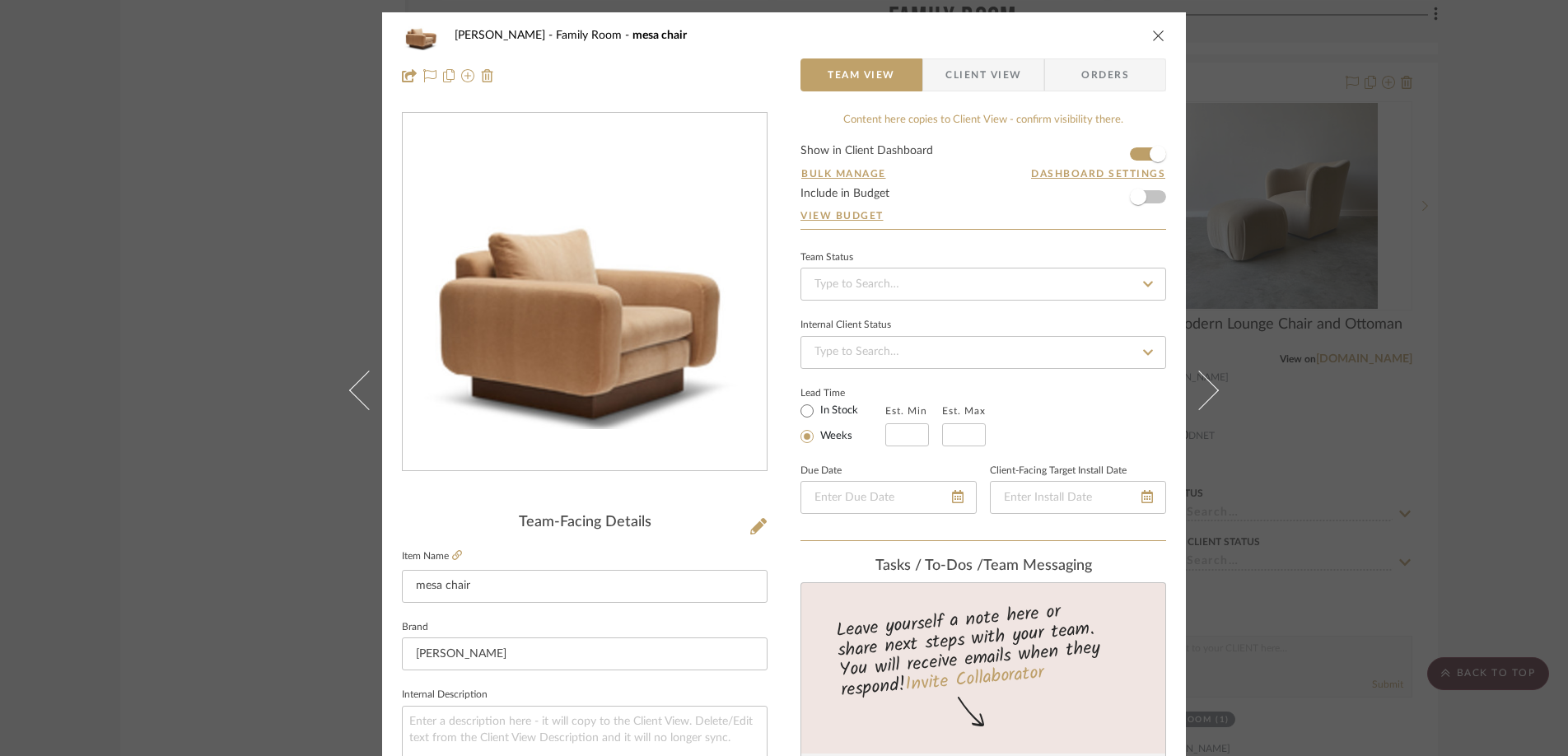
click at [1152, 31] on icon "close" at bounding box center [1158, 35] width 13 height 13
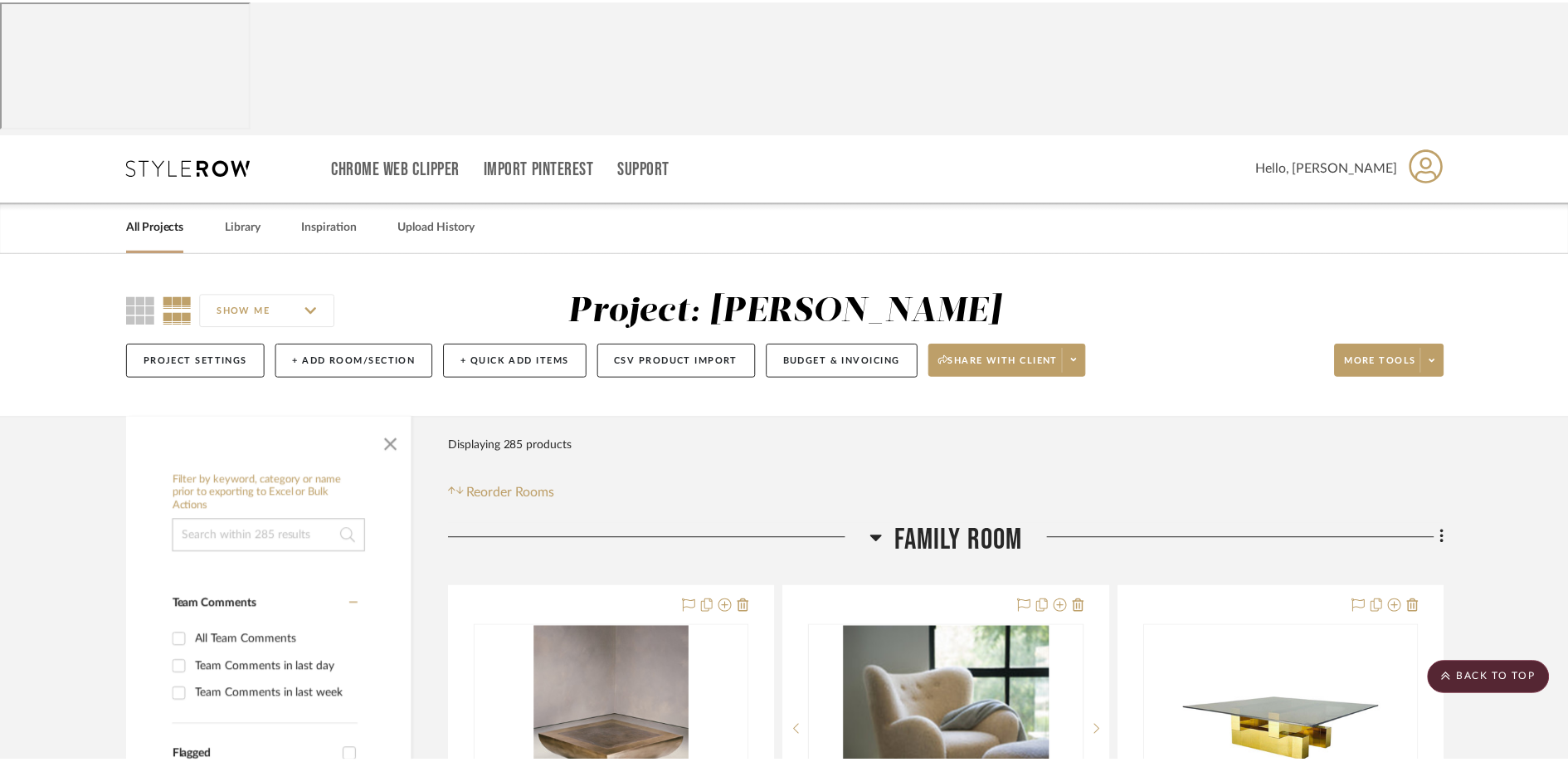
scroll to position [3468, 0]
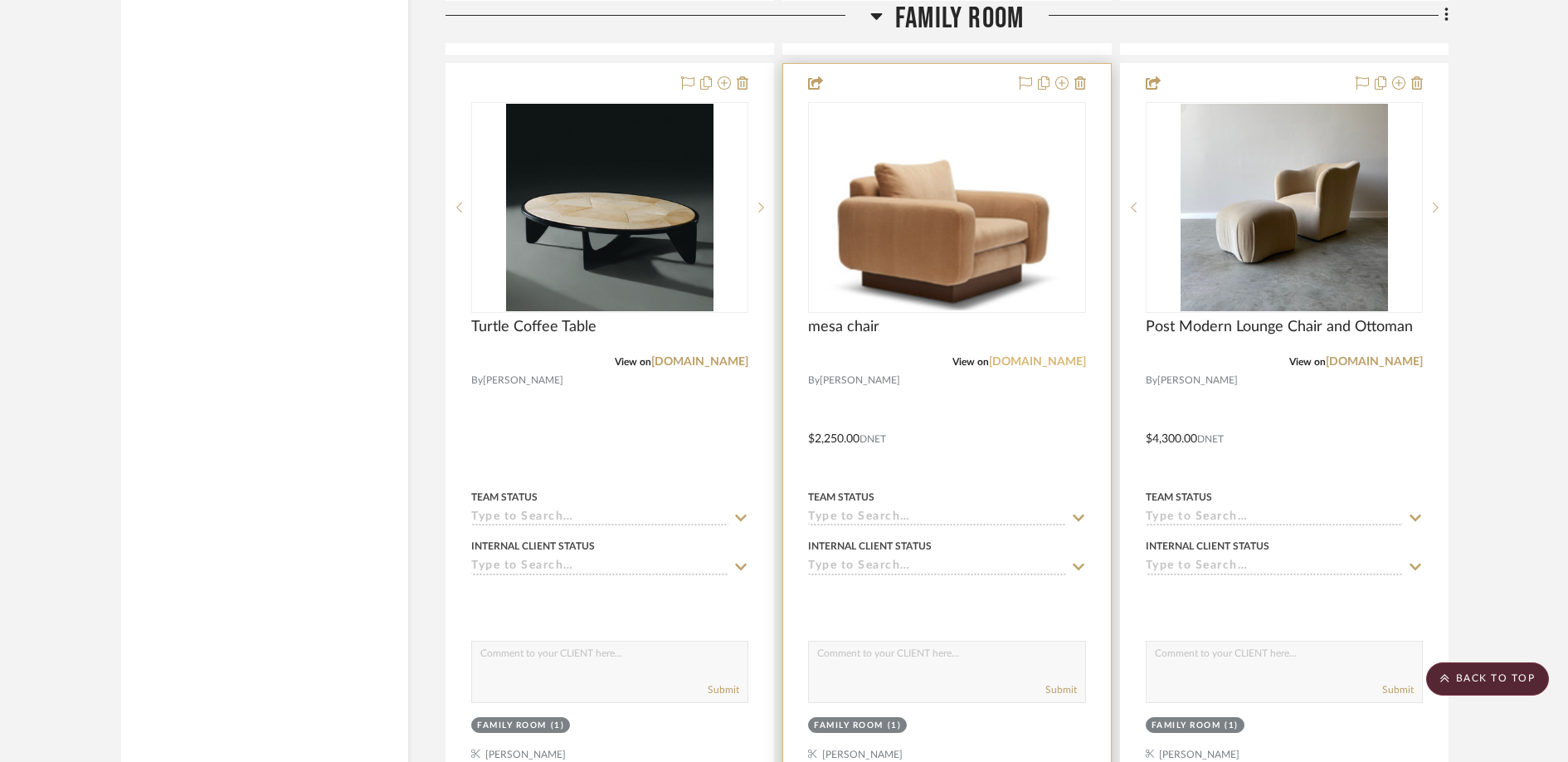
click at [1022, 368] on link "lawsonfenning.com" at bounding box center [1038, 362] width 97 height 12
